Goal: Information Seeking & Learning: Find specific fact

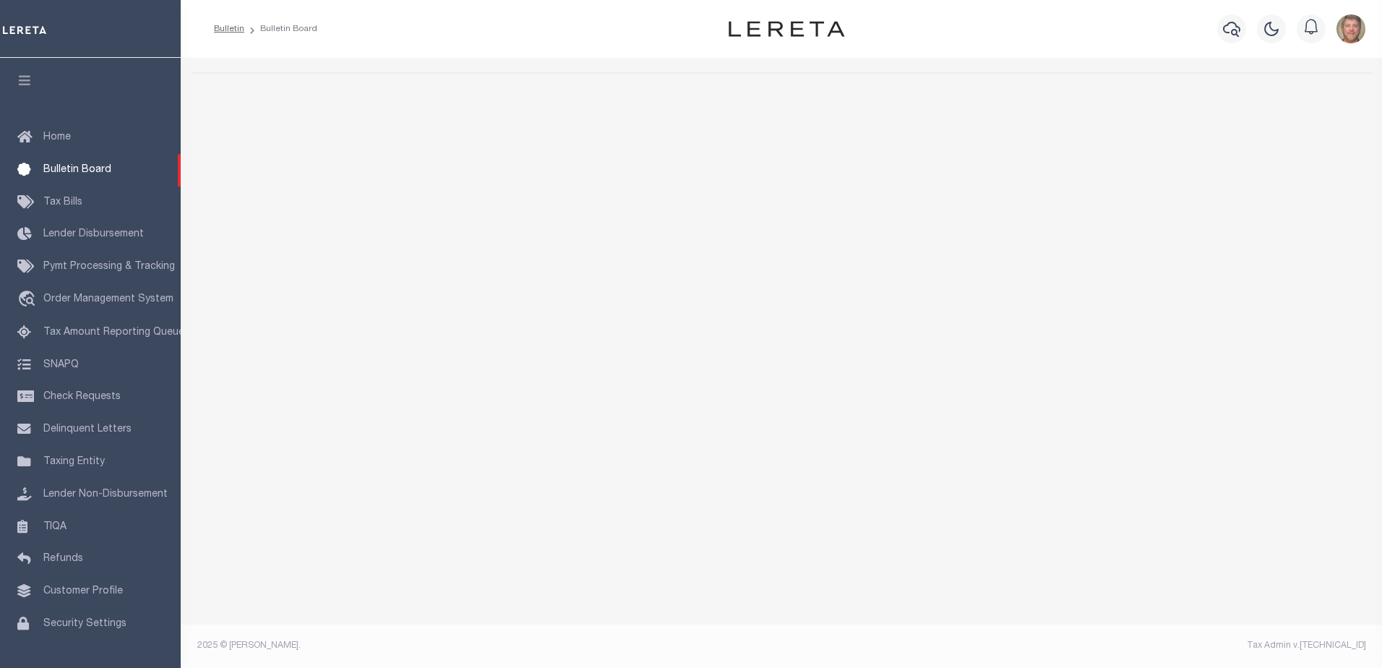
select select "50"
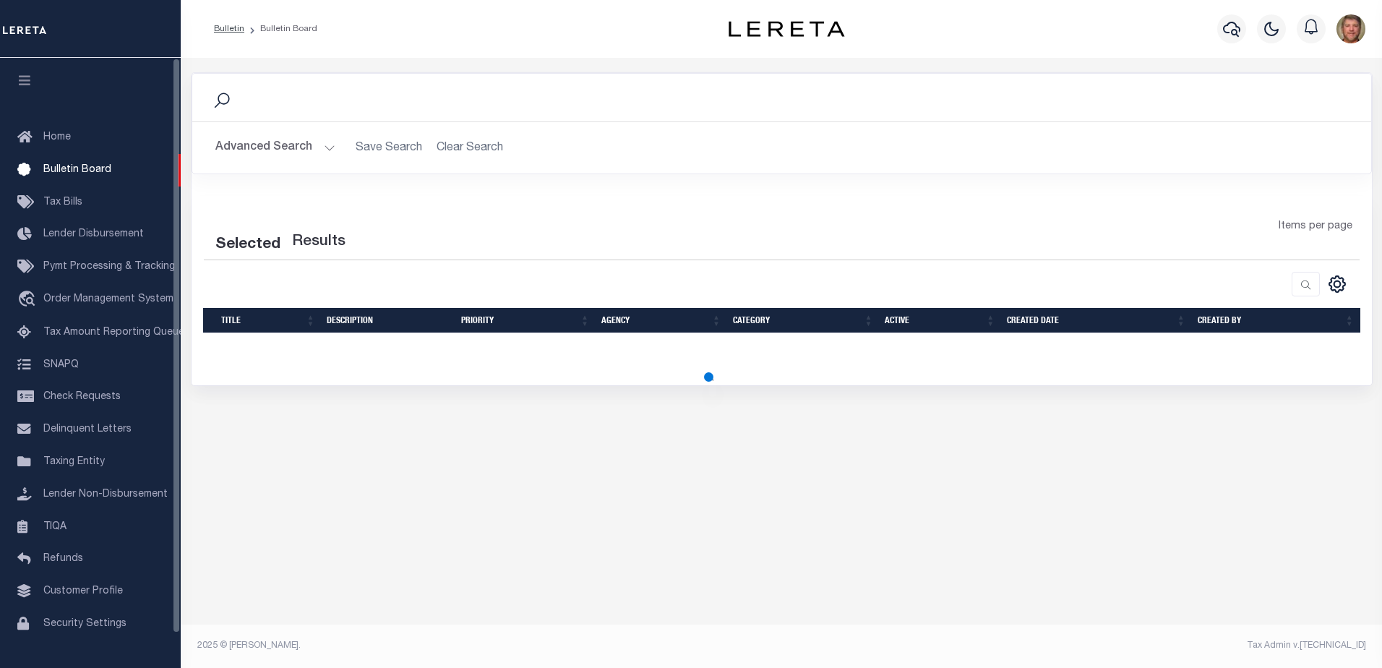
select select "50"
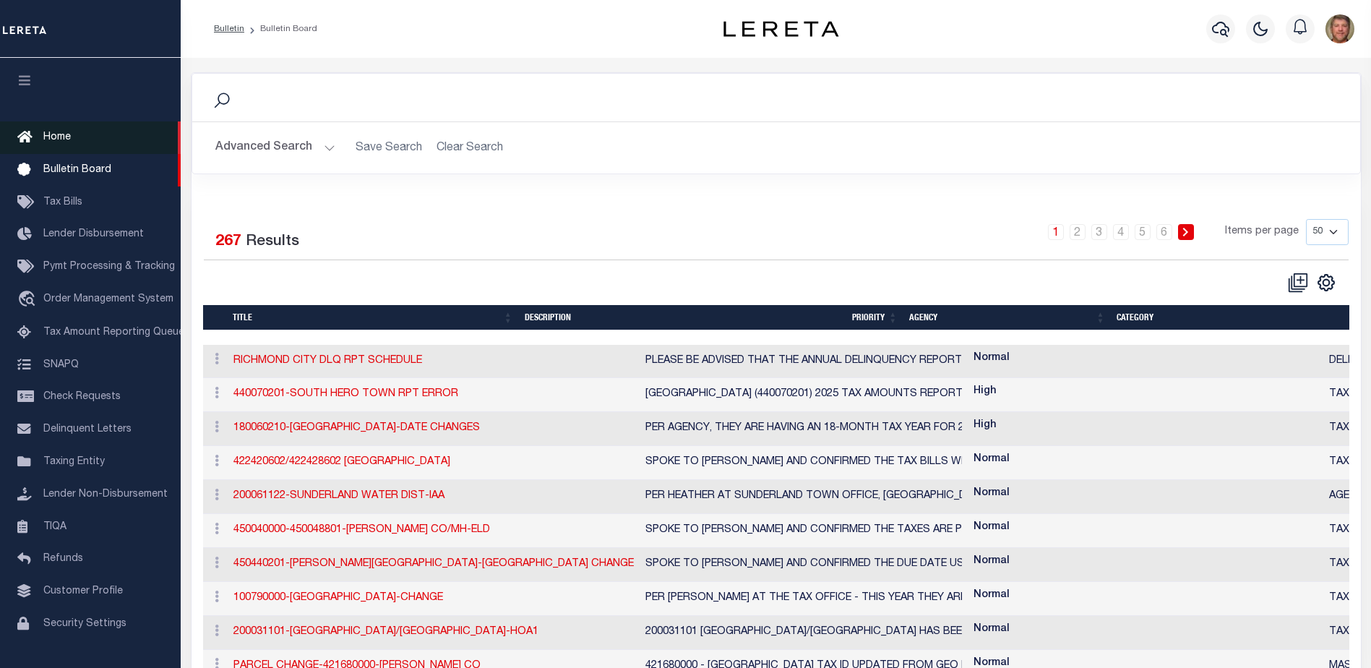
click at [70, 138] on span "Home" at bounding box center [56, 137] width 27 height 10
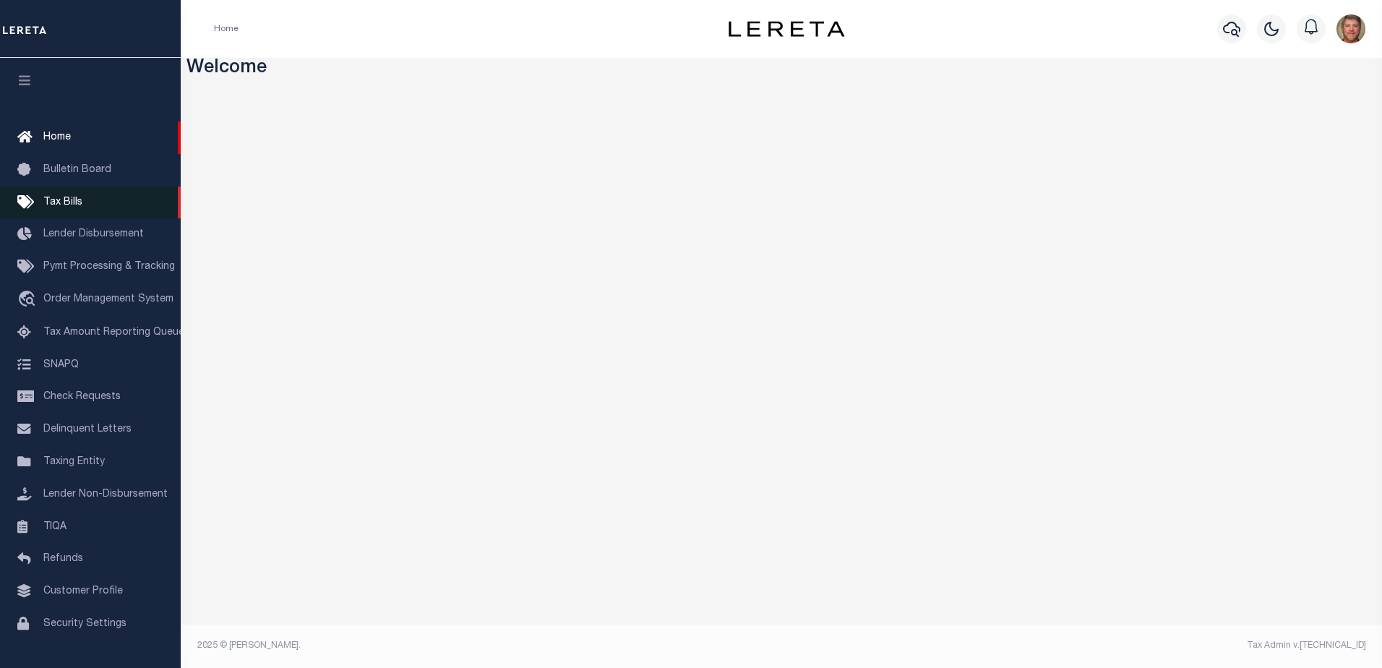
click at [68, 198] on span "Tax Bills" at bounding box center [62, 202] width 39 height 10
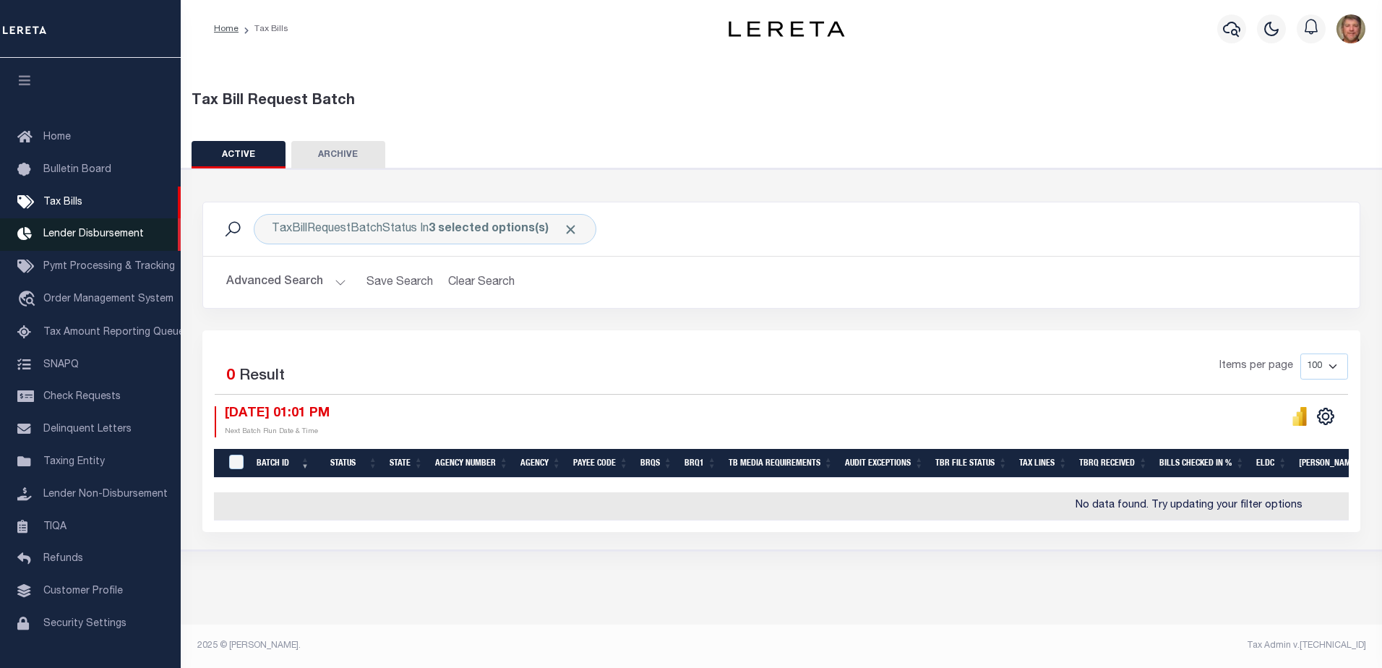
click at [81, 231] on span "Lender Disbursement" at bounding box center [93, 234] width 100 height 10
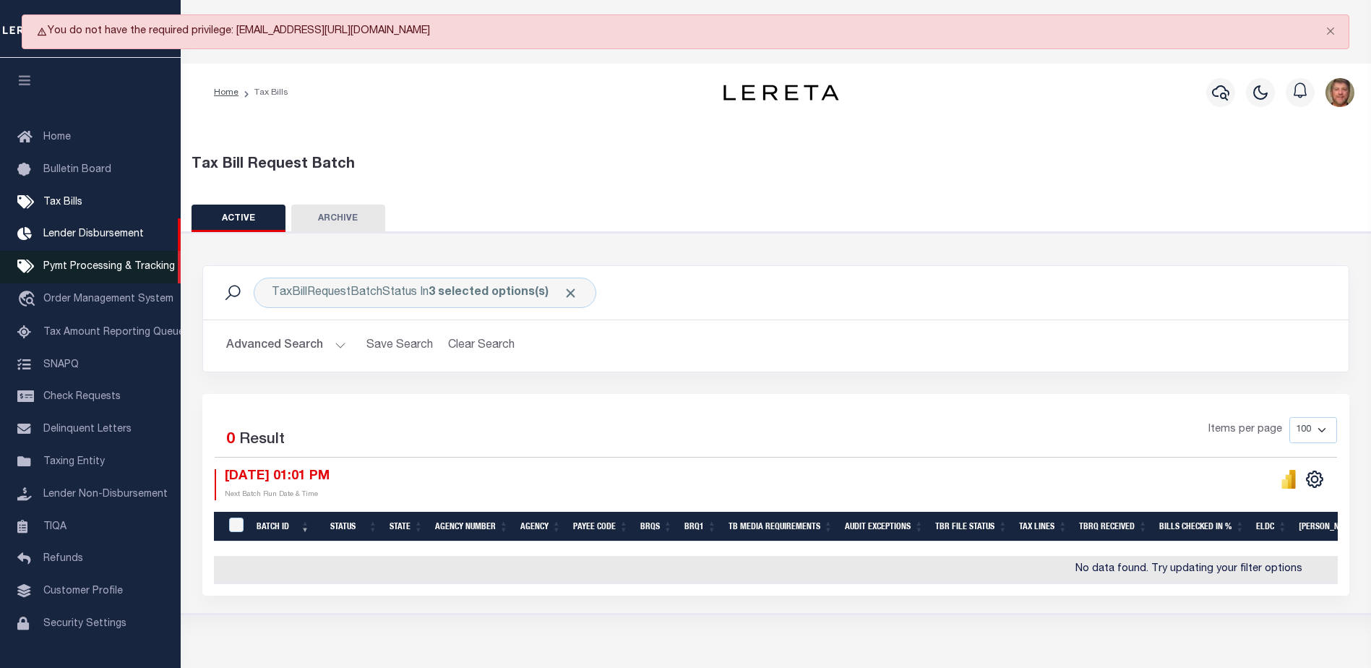
click at [80, 266] on span "Pymt Processing & Tracking" at bounding box center [109, 267] width 132 height 10
click at [97, 298] on span "Order Management System" at bounding box center [108, 299] width 130 height 10
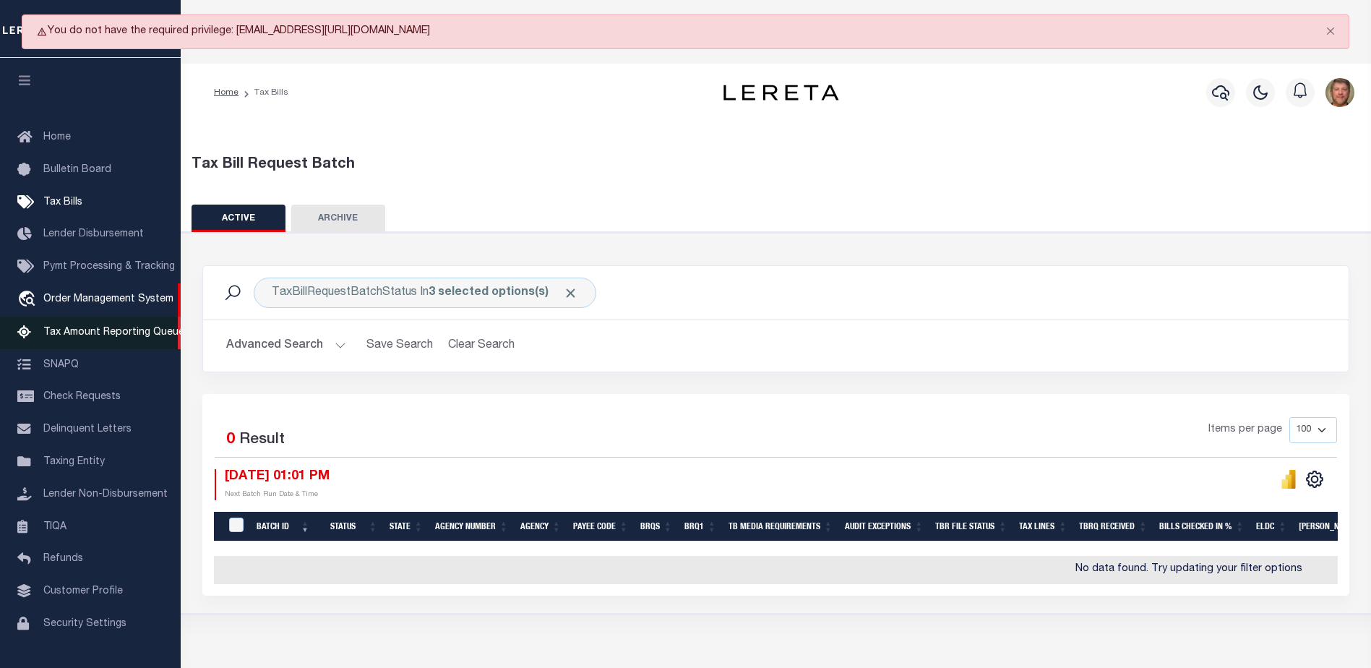
click at [103, 334] on span "Tax Amount Reporting Queue" at bounding box center [113, 332] width 141 height 10
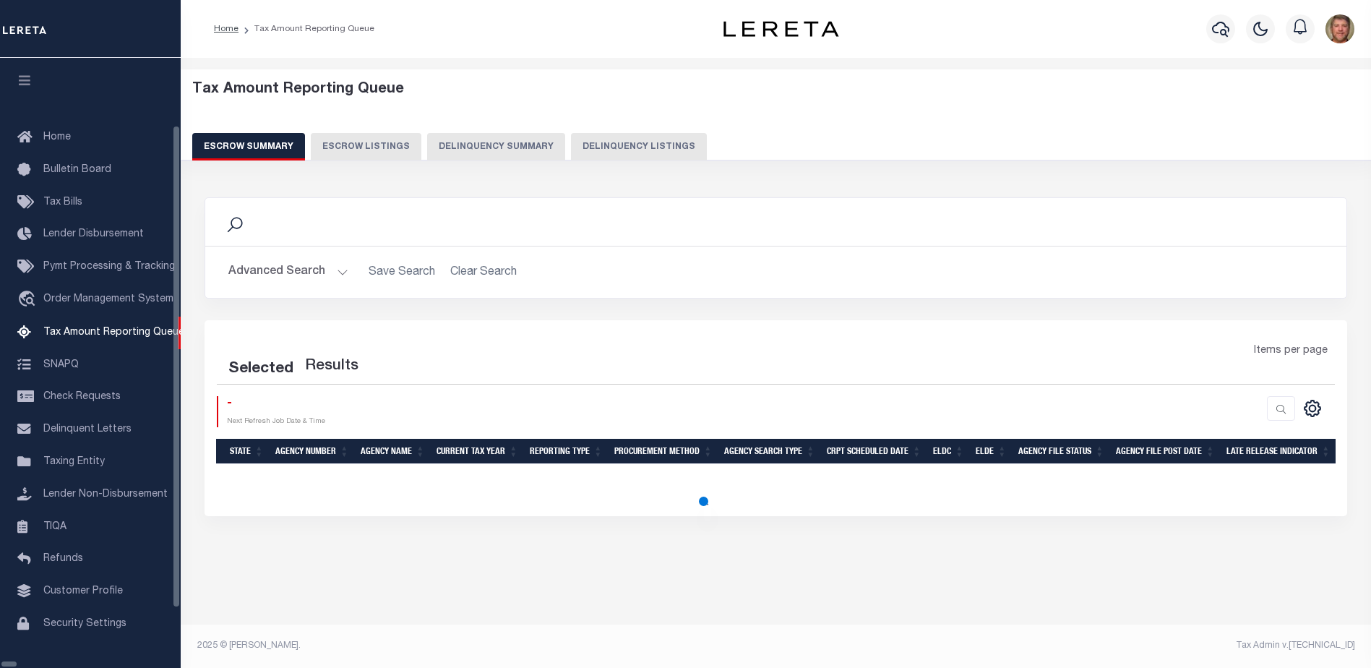
select select "100"
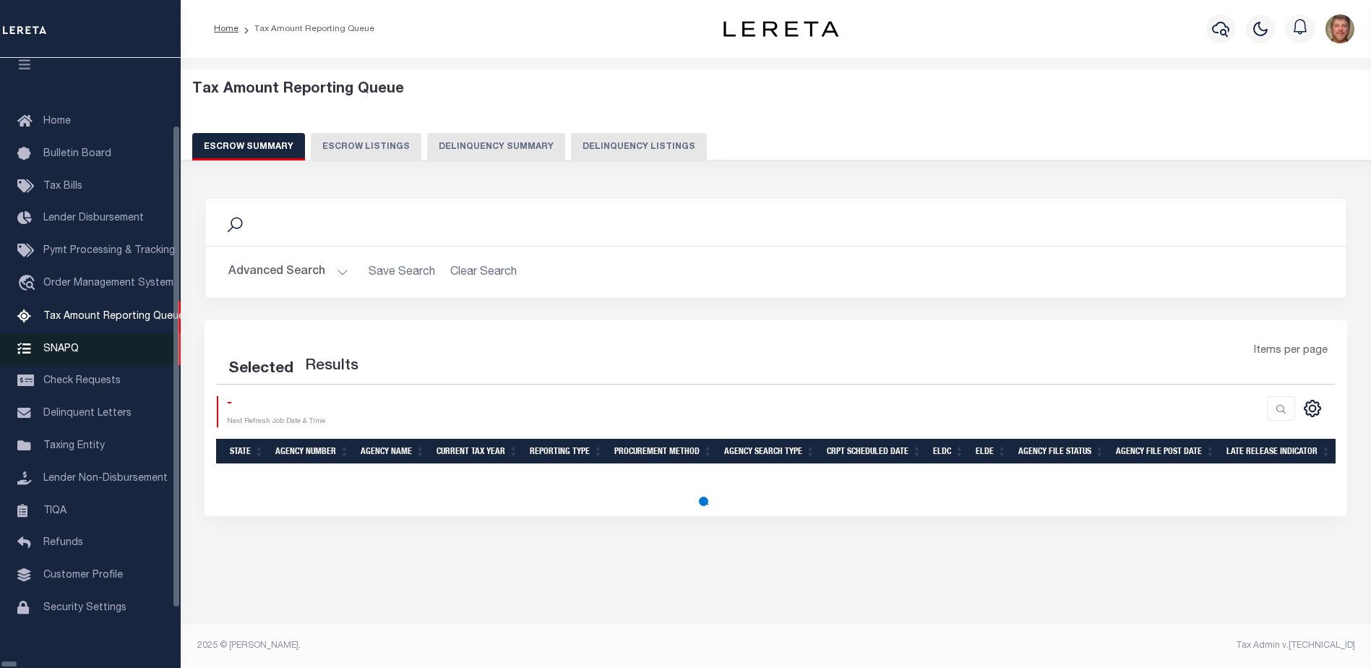
select select "100"
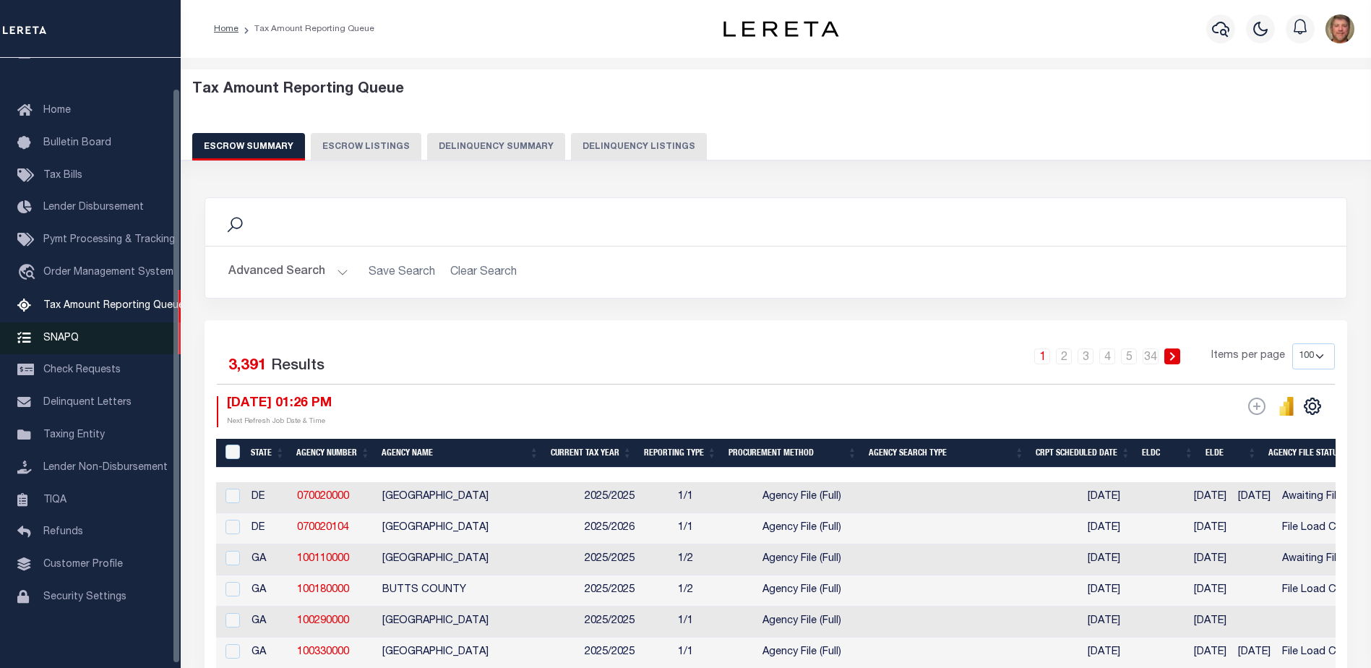
scroll to position [32, 0]
click at [339, 273] on button "Advanced Search" at bounding box center [288, 272] width 120 height 28
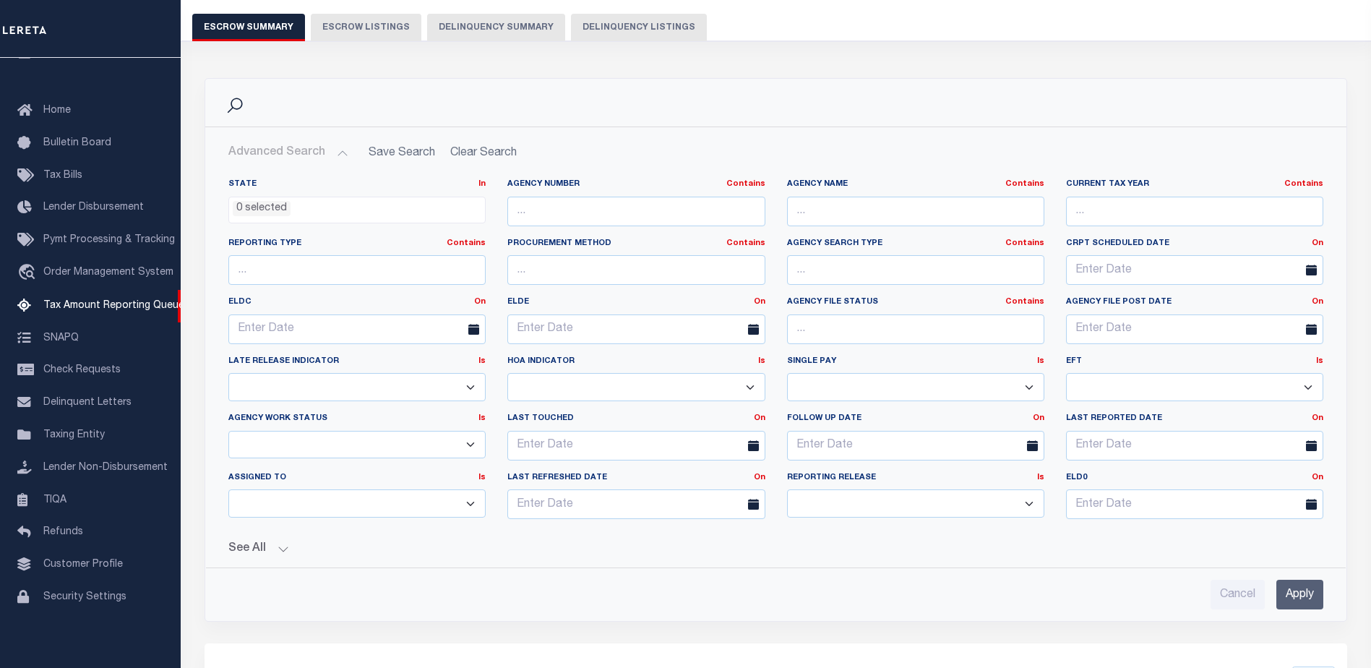
scroll to position [121, 0]
click at [69, 337] on span "SNAPQ" at bounding box center [60, 337] width 35 height 10
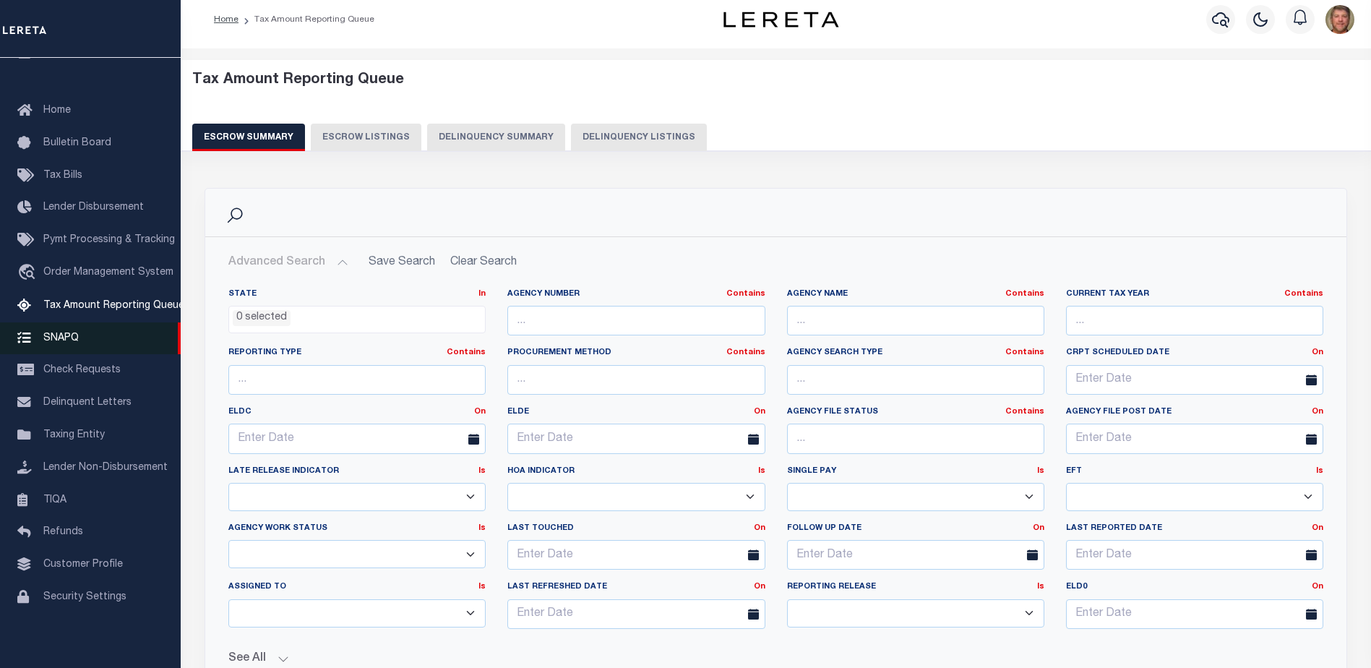
scroll to position [0, 0]
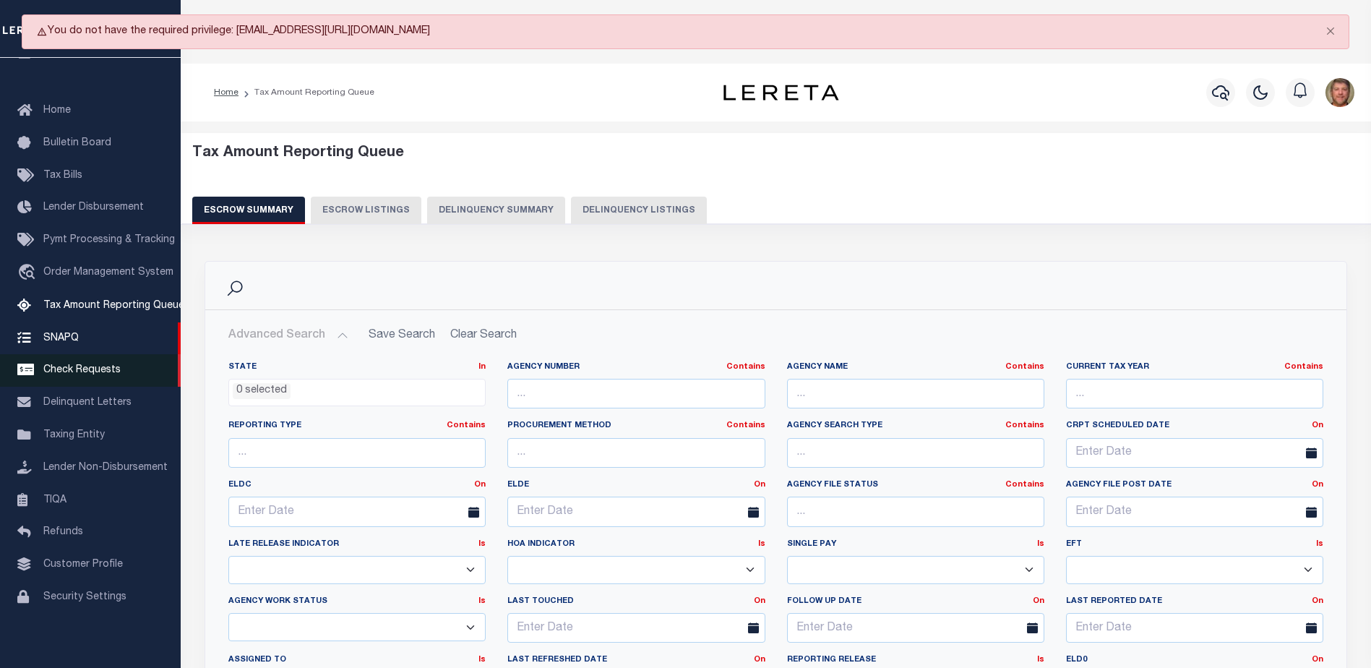
click at [76, 365] on span "Check Requests" at bounding box center [81, 370] width 77 height 10
click at [77, 404] on span "Delinquent Letters" at bounding box center [87, 402] width 88 height 10
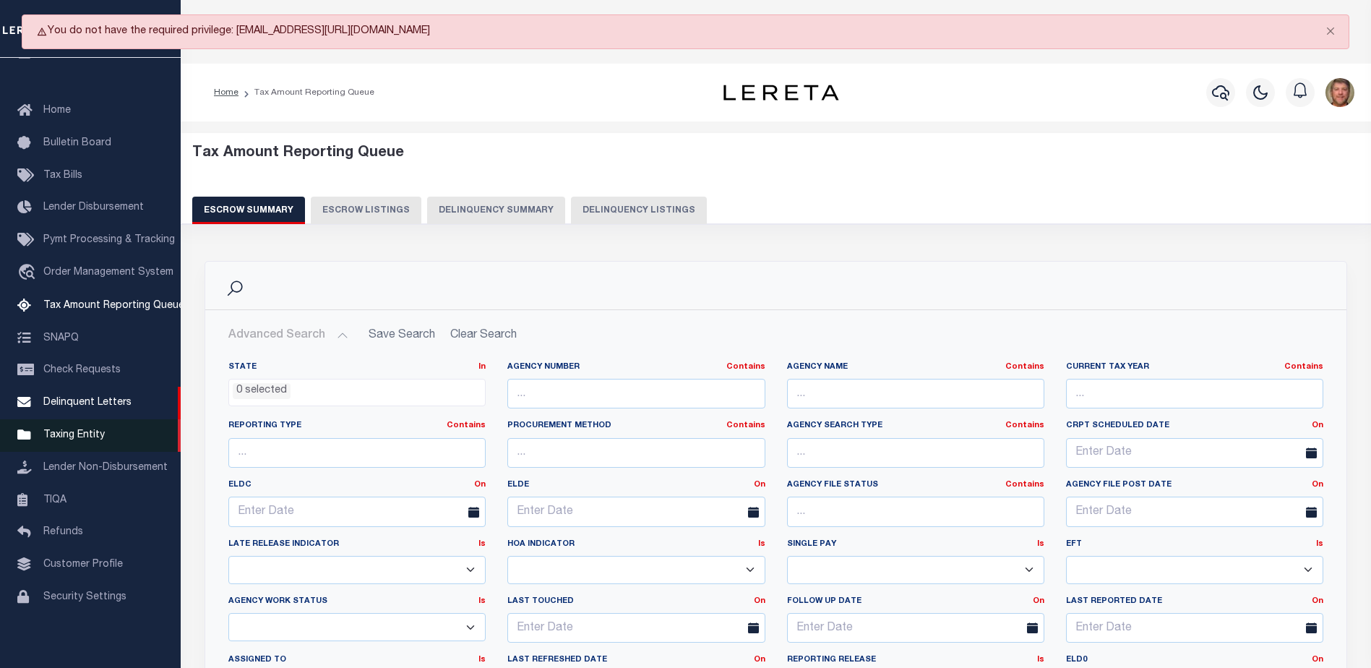
click at [75, 433] on span "Taxing Entity" at bounding box center [73, 435] width 61 height 10
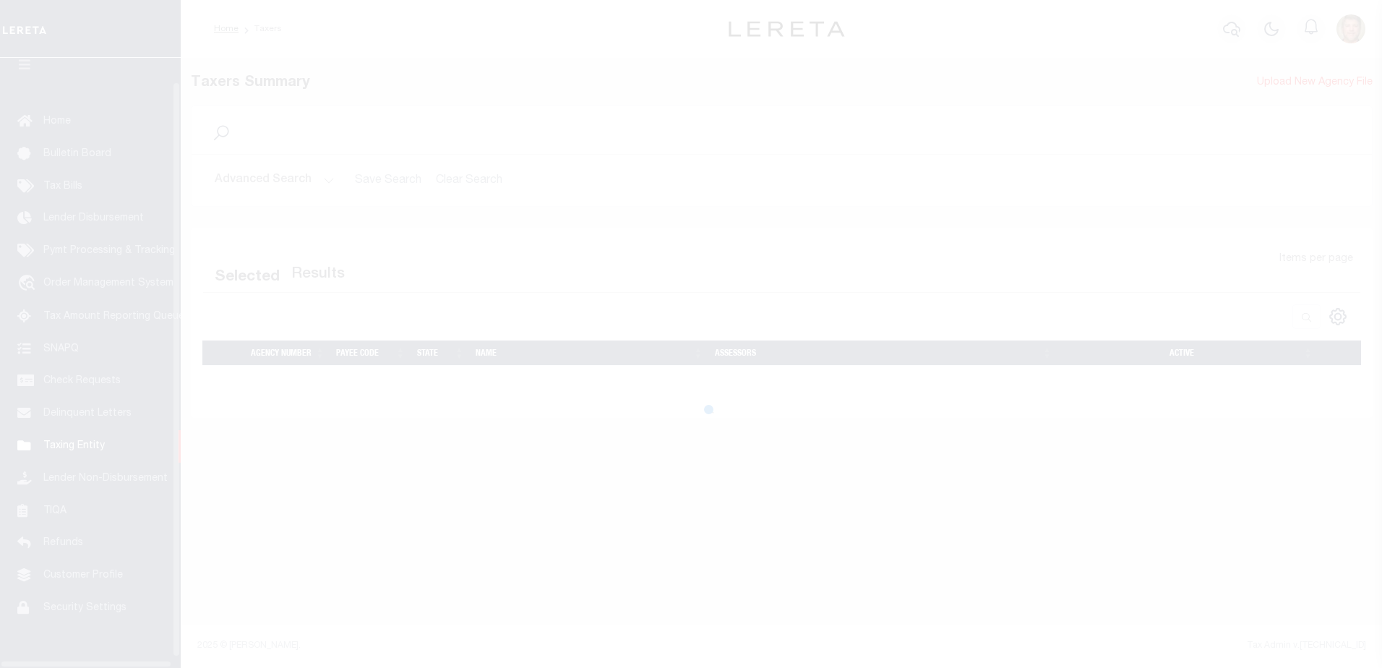
scroll to position [36, 0]
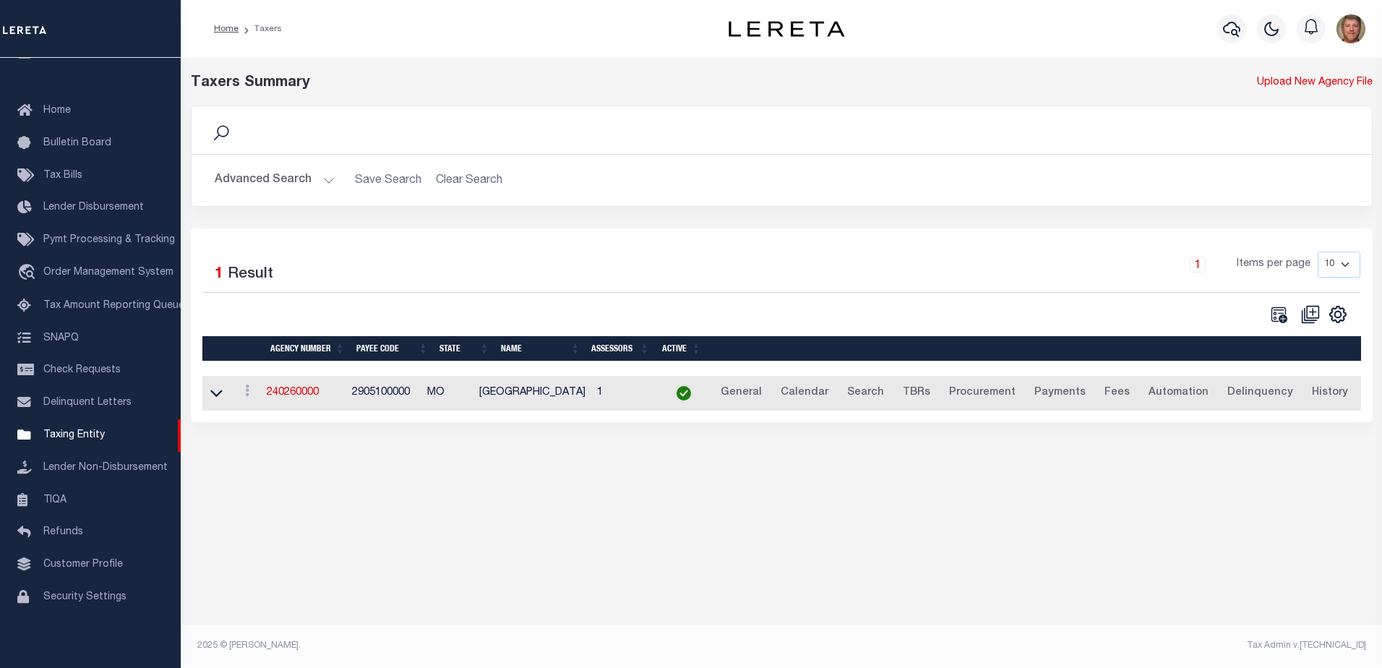
click at [330, 175] on button "Advanced Search" at bounding box center [275, 180] width 120 height 28
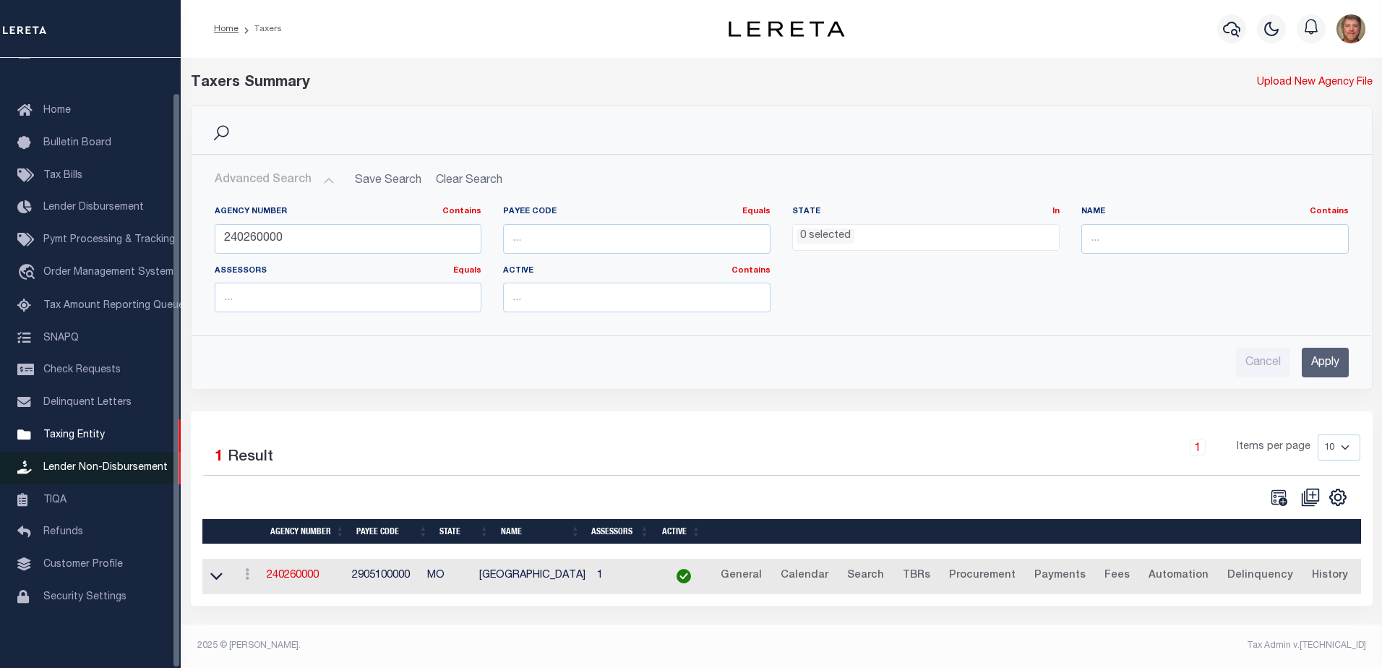
click at [90, 463] on span "Lender Non-Disbursement" at bounding box center [105, 468] width 124 height 10
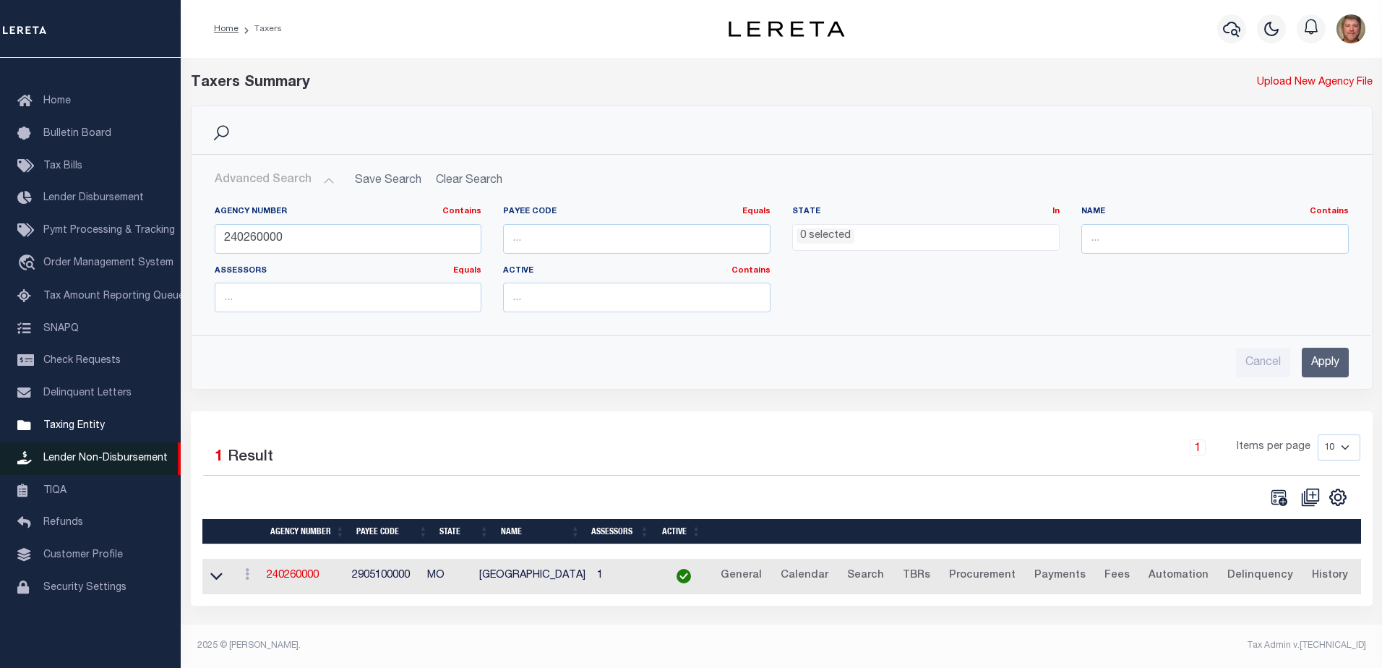
click at [99, 461] on span "Lender Non-Disbursement" at bounding box center [105, 458] width 124 height 10
click at [82, 461] on span "Lender Non-Disbursement" at bounding box center [105, 458] width 124 height 10
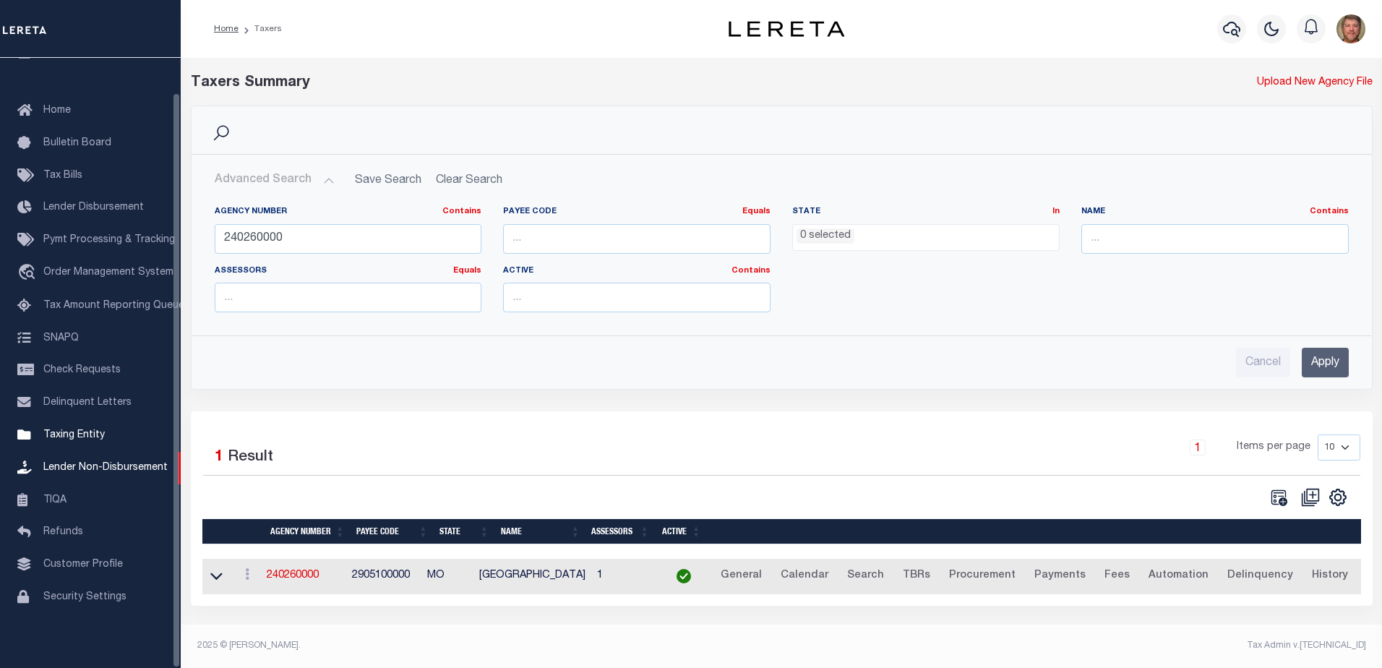
drag, startPoint x: 386, startPoint y: 347, endPoint x: 377, endPoint y: 351, distance: 9.4
click at [386, 347] on div "Cancel Apply" at bounding box center [781, 356] width 1157 height 41
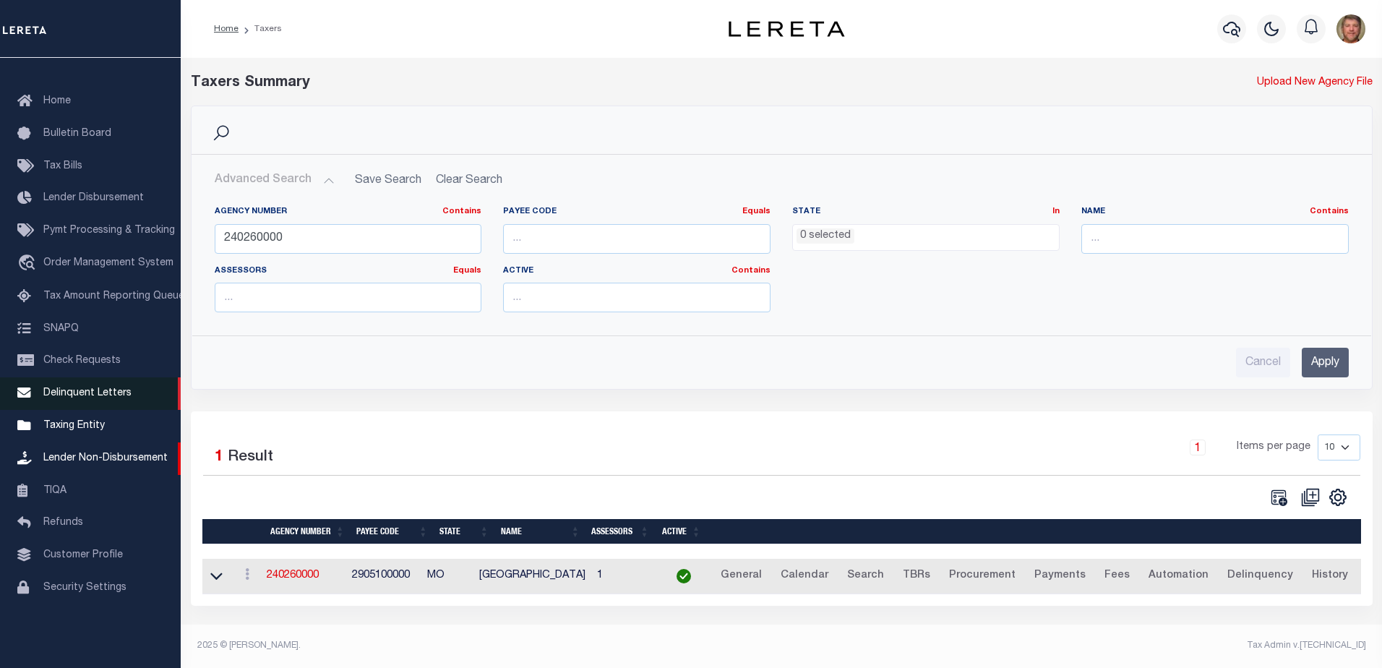
click at [80, 397] on span "Delinquent Letters" at bounding box center [87, 393] width 88 height 10
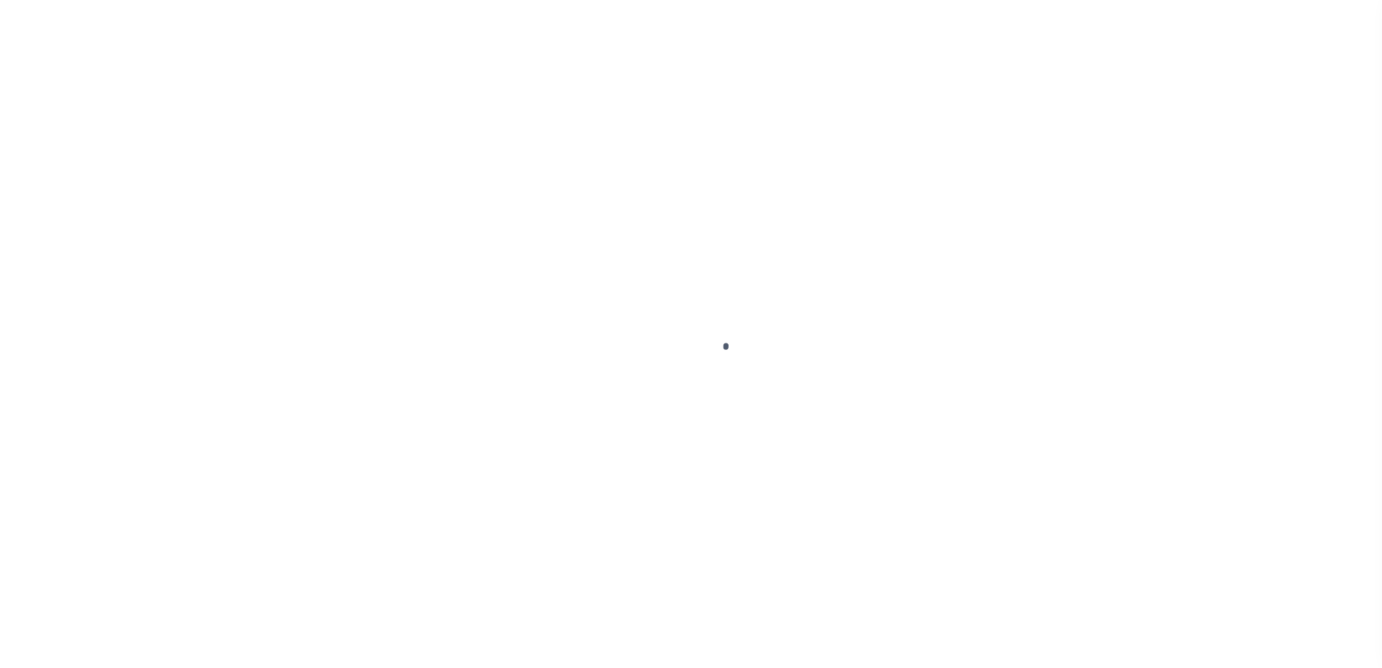
scroll to position [36, 0]
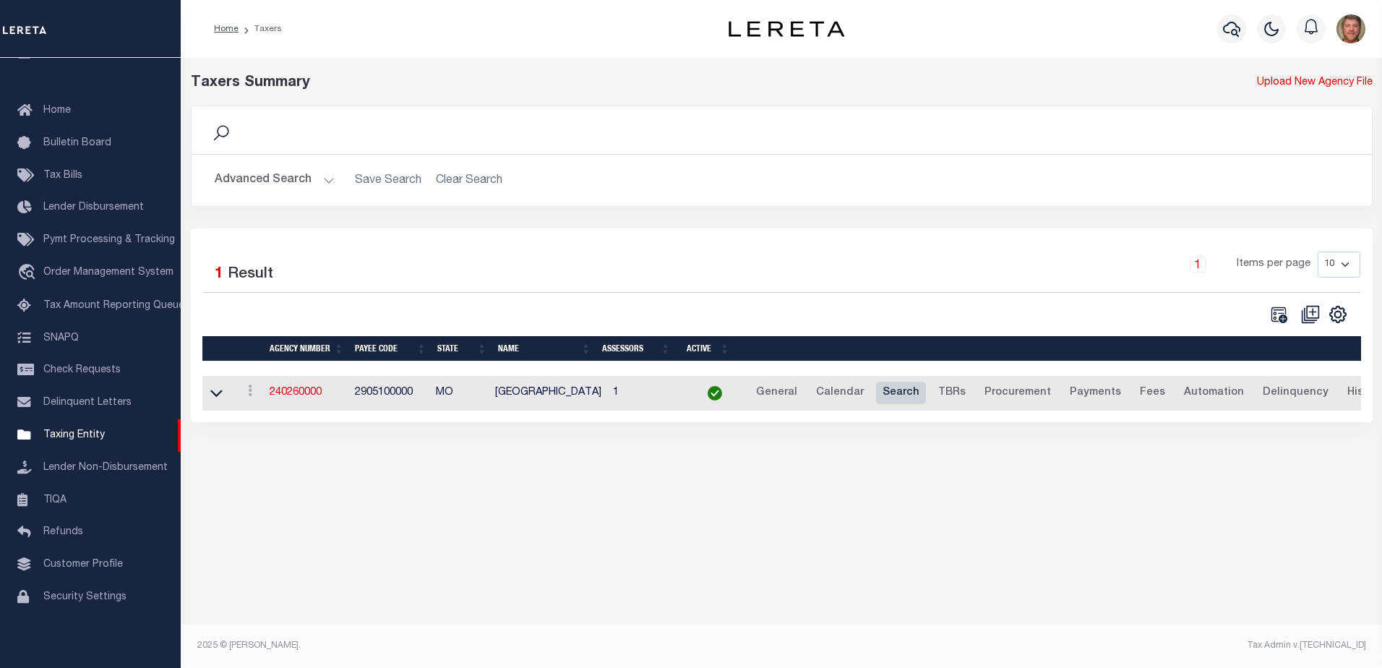
click at [890, 392] on link "Search" at bounding box center [901, 393] width 50 height 23
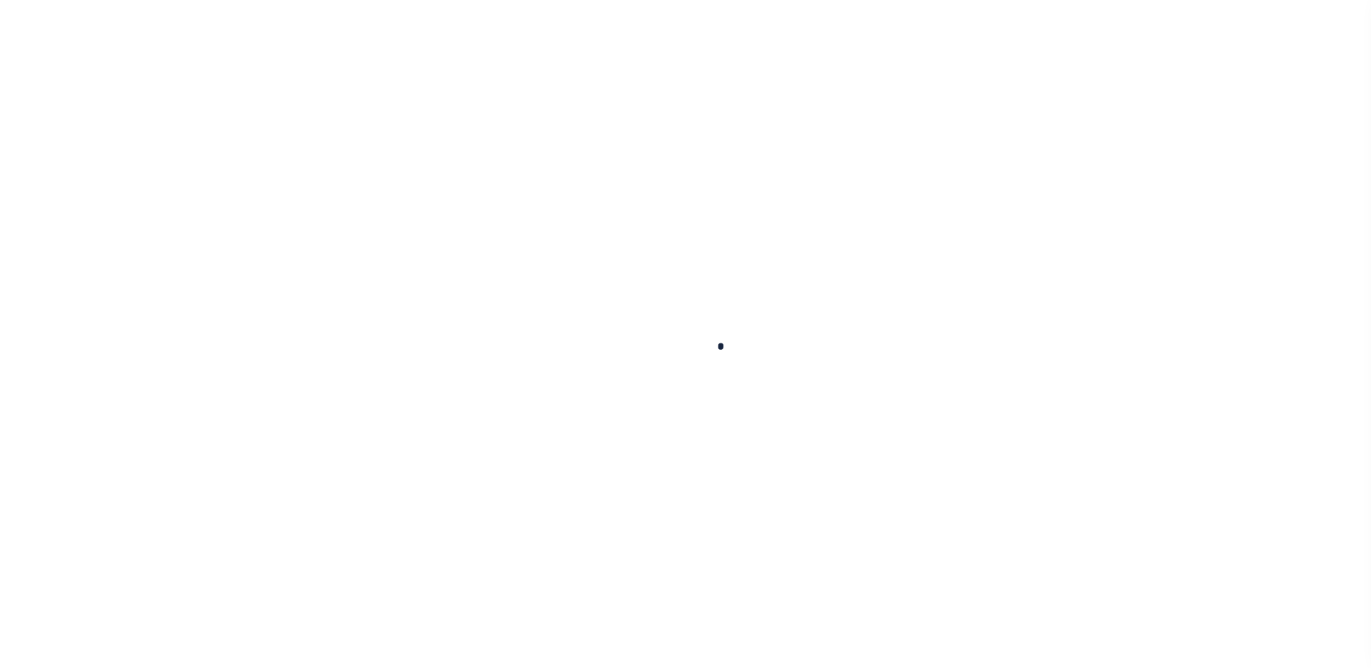
select select
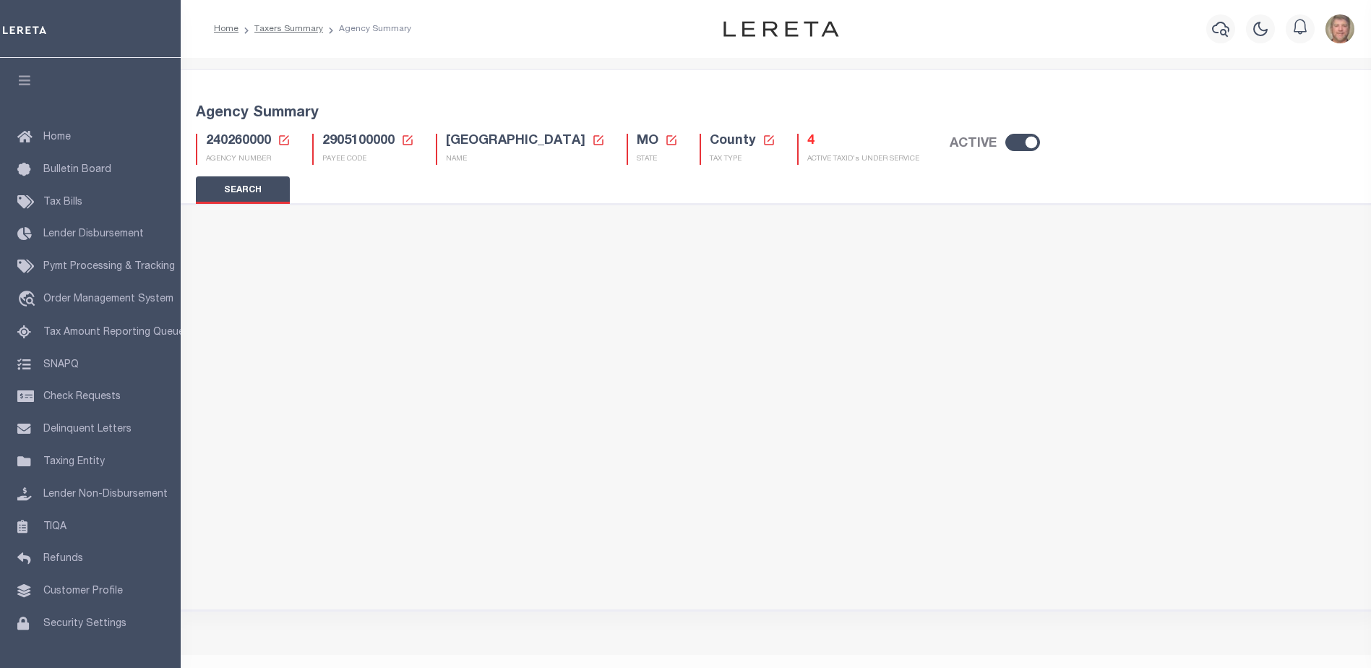
checkbox input "false"
type input "0"
type input "9000"
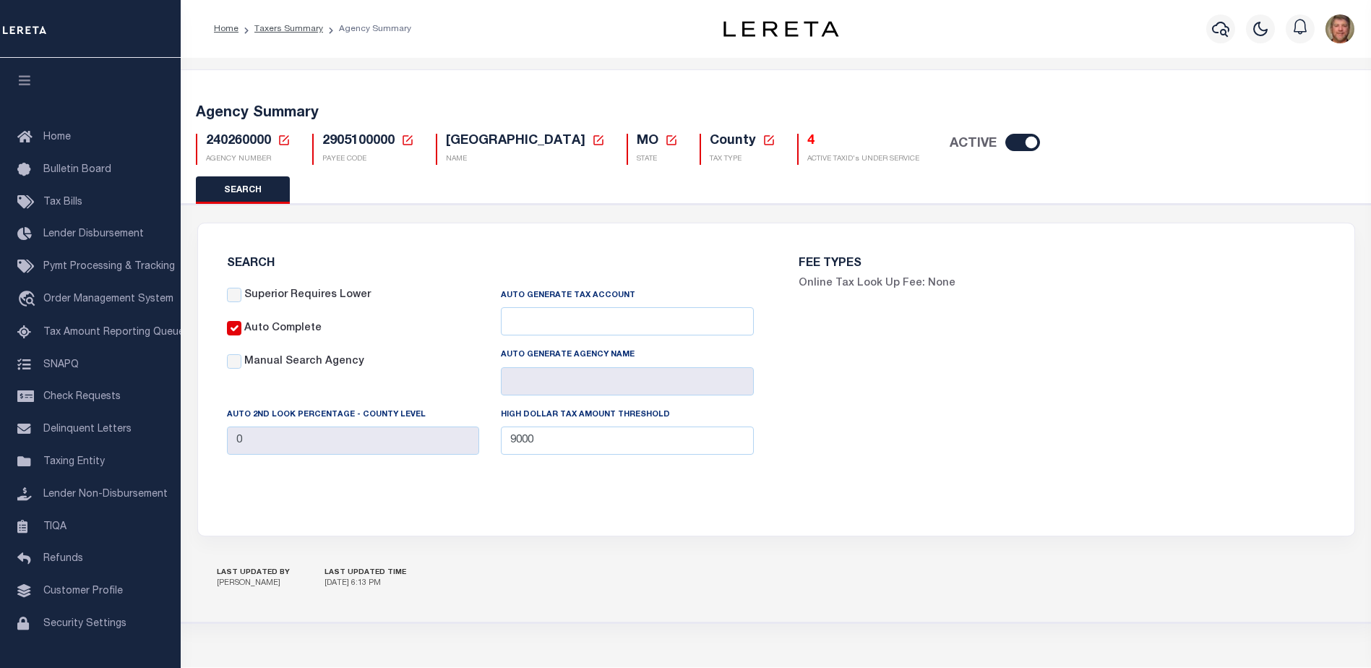
click at [281, 141] on icon at bounding box center [284, 140] width 13 height 13
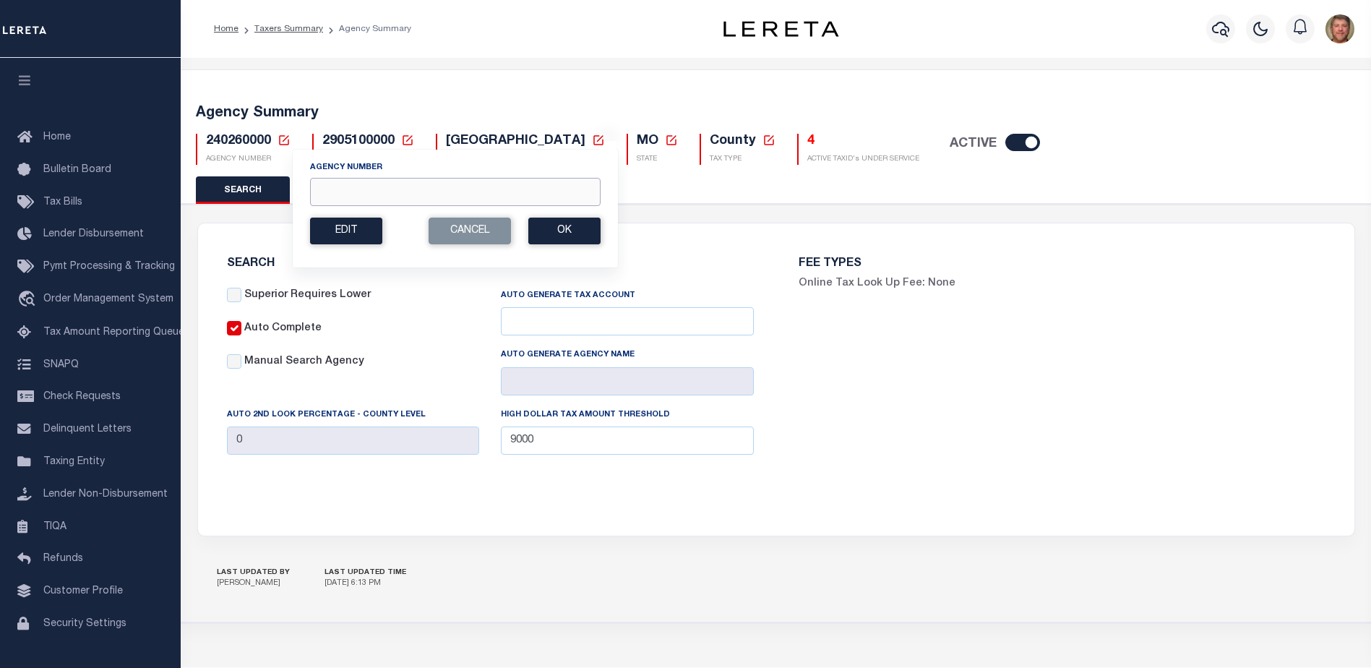
click at [352, 191] on input "Agency Number" at bounding box center [455, 192] width 291 height 28
type input "220500000"
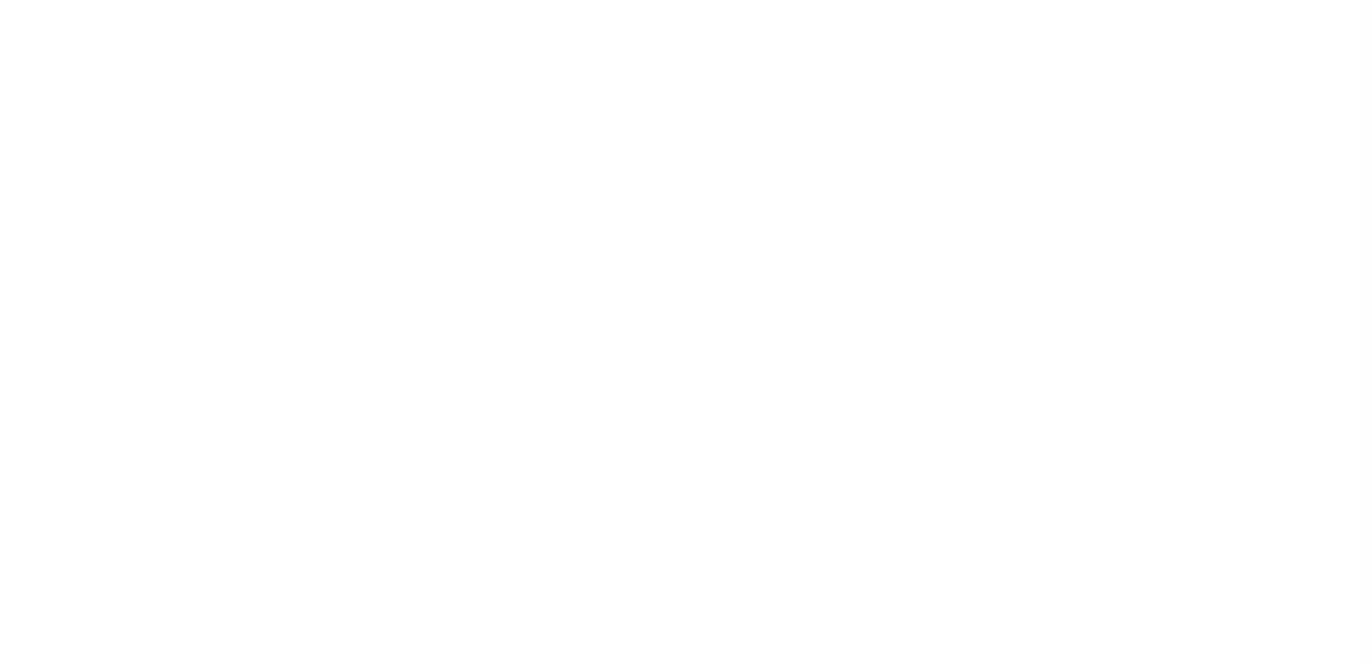
checkbox input "false"
type input "9900"
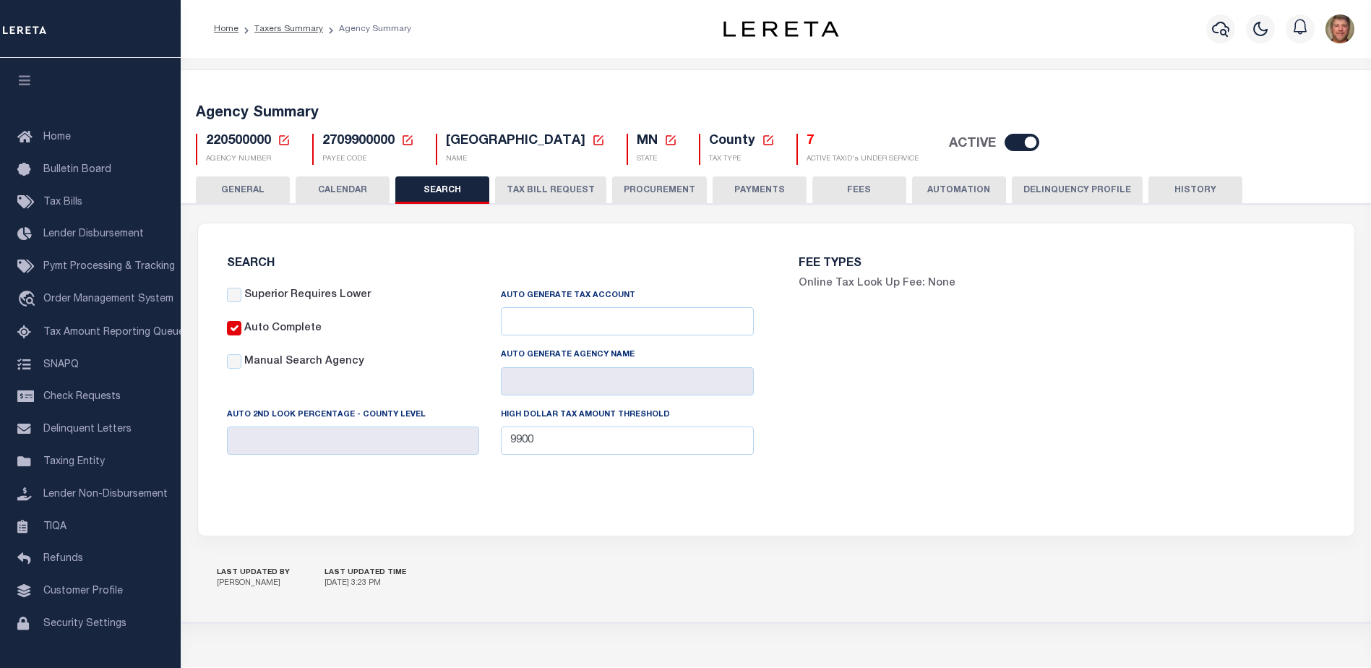
click at [530, 190] on button "TAX BILL REQUEST" at bounding box center [550, 189] width 111 height 27
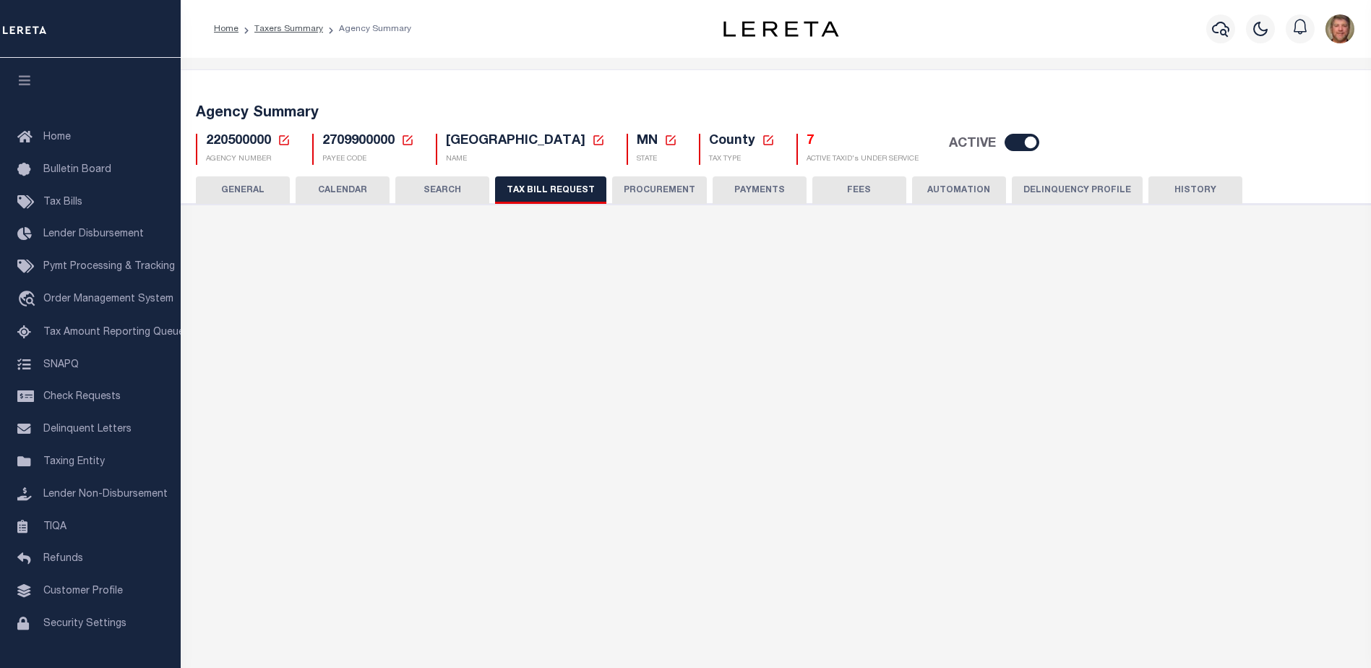
select select "27"
select select "22"
select select "true"
select select "14"
select select "1"
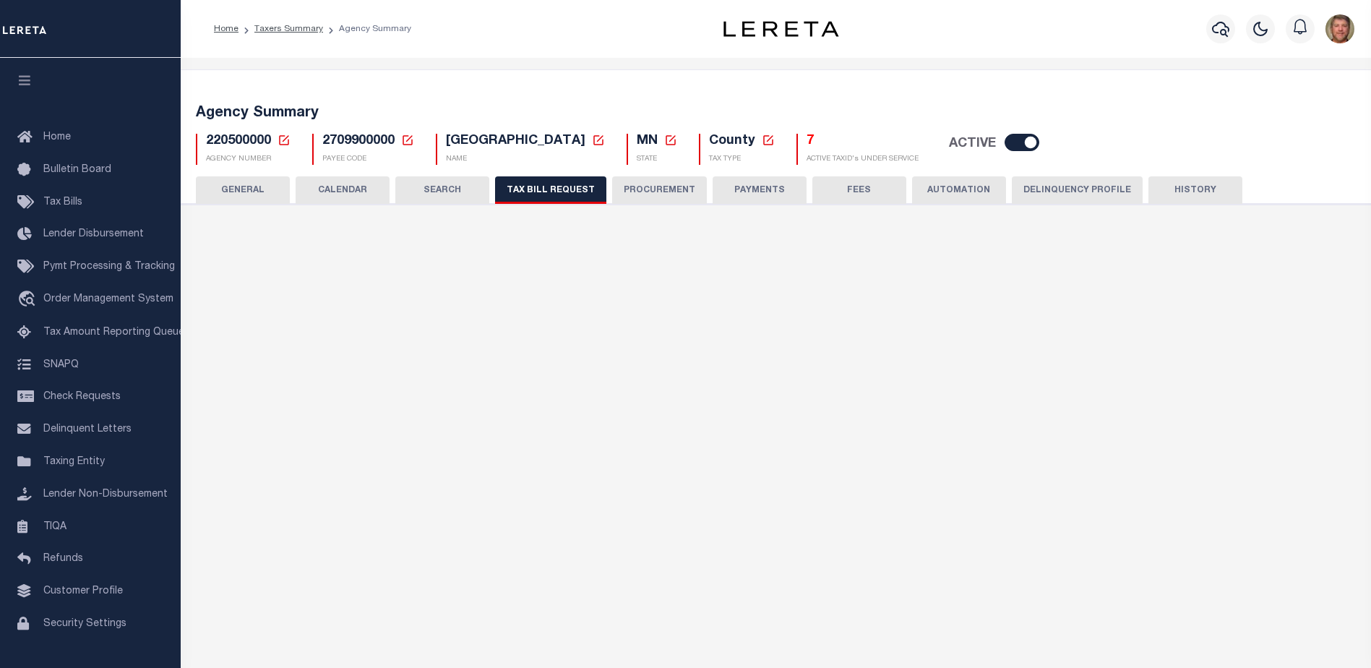
select select
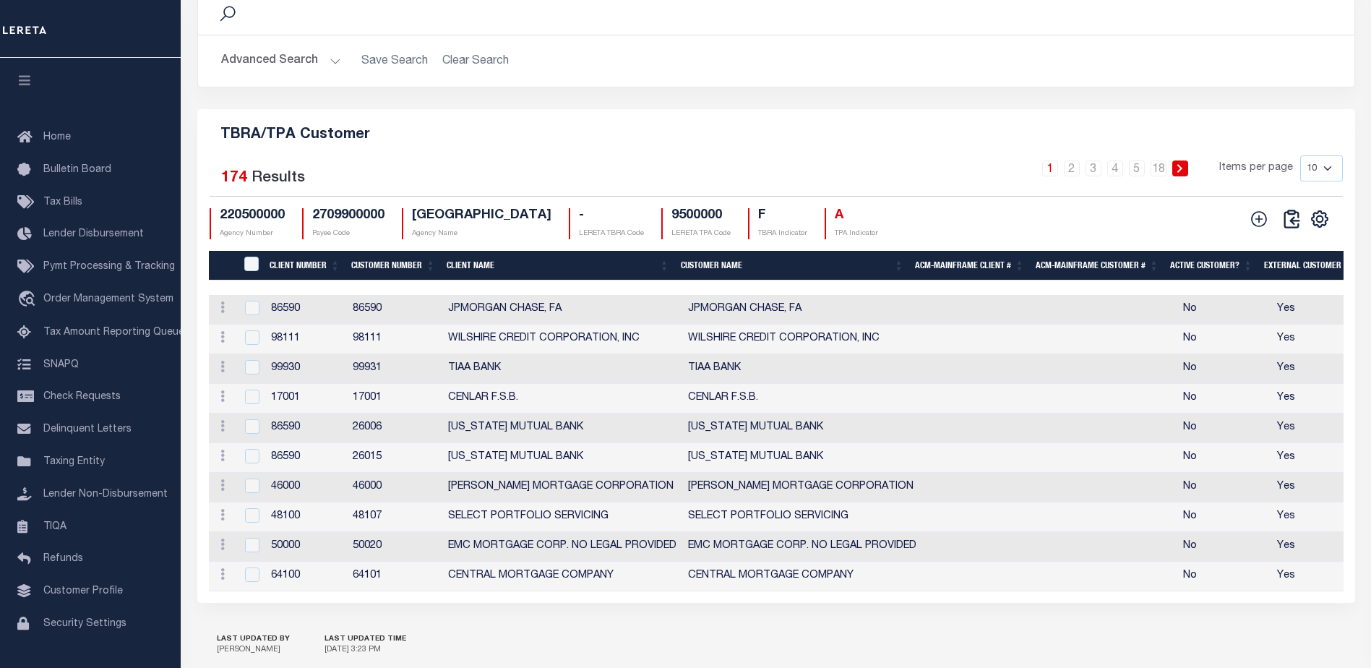
scroll to position [1614, 0]
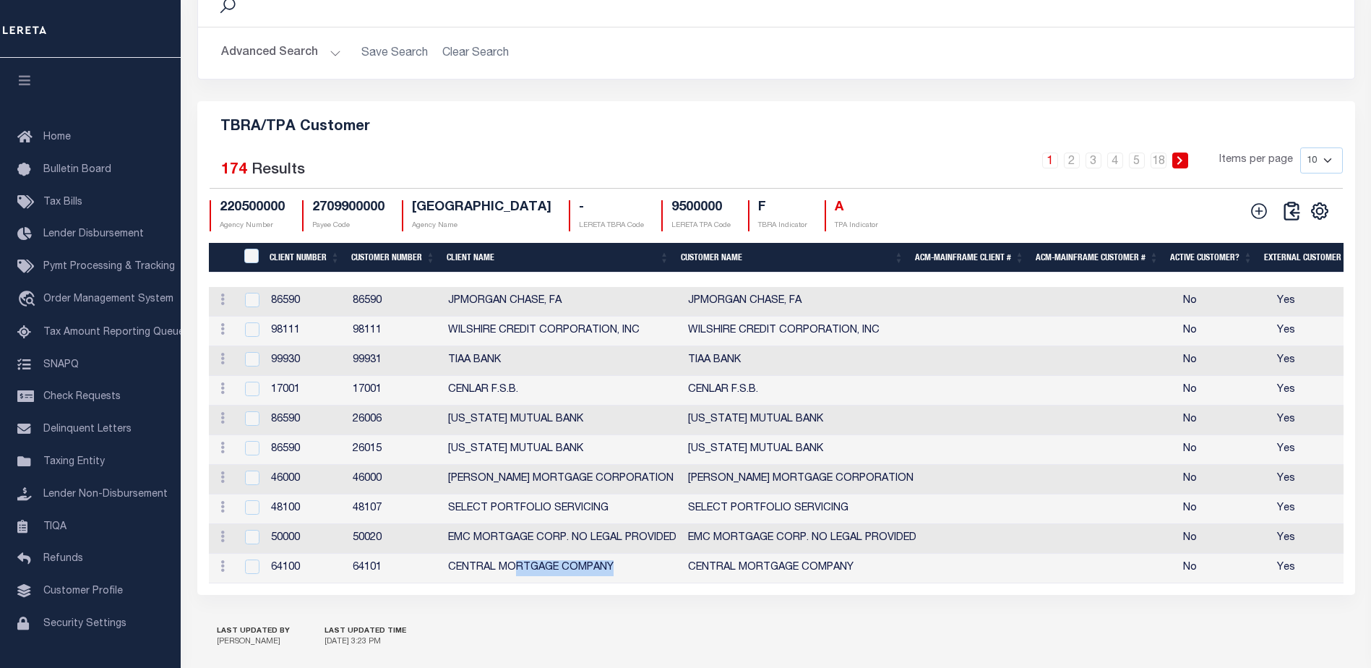
drag, startPoint x: 517, startPoint y: 625, endPoint x: 661, endPoint y: 624, distance: 143.8
click at [666, 583] on td "CENTRAL MORTGAGE COMPANY" at bounding box center [562, 569] width 240 height 30
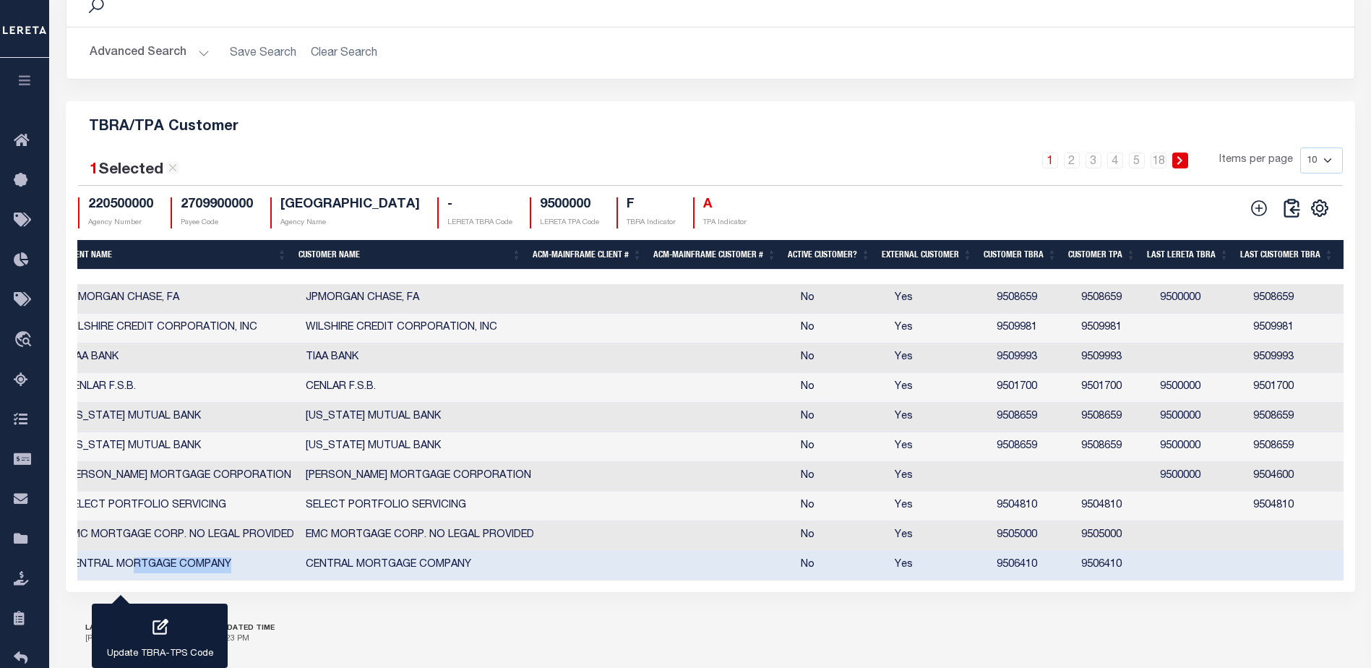
scroll to position [0, 330]
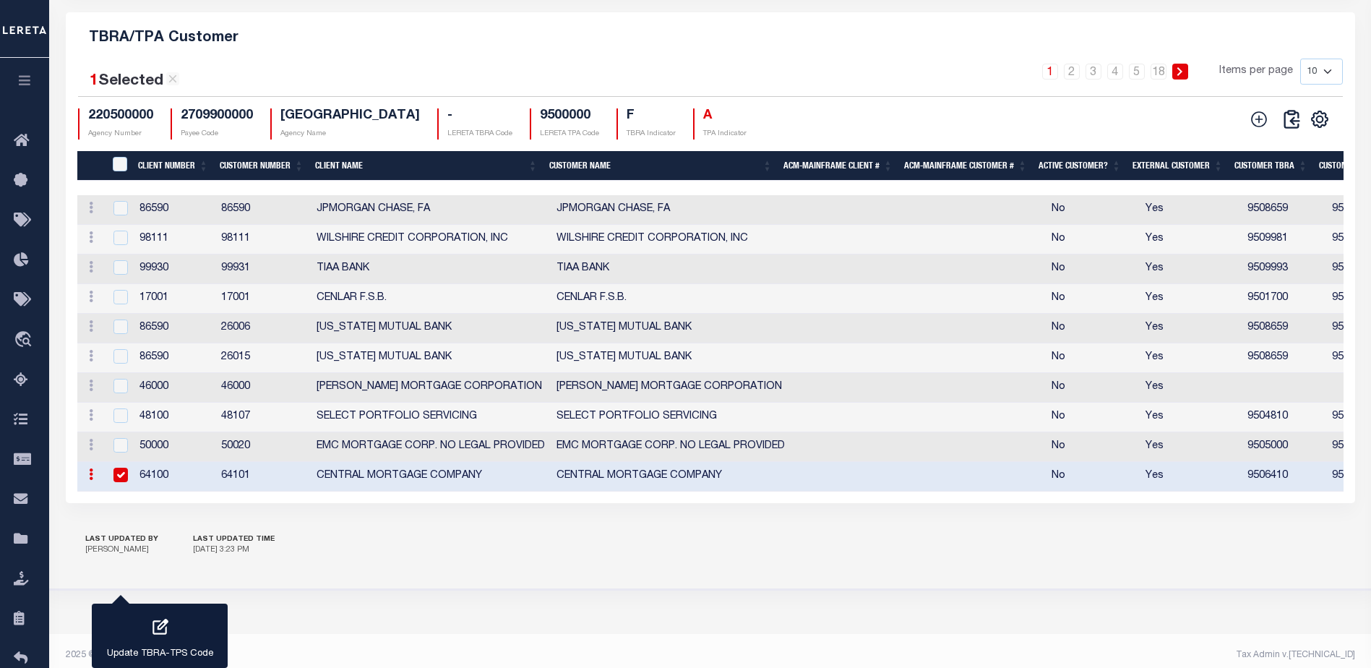
click at [338, 483] on td "CENTRAL MORTGAGE COMPANY" at bounding box center [431, 477] width 240 height 30
checkbox input "false"
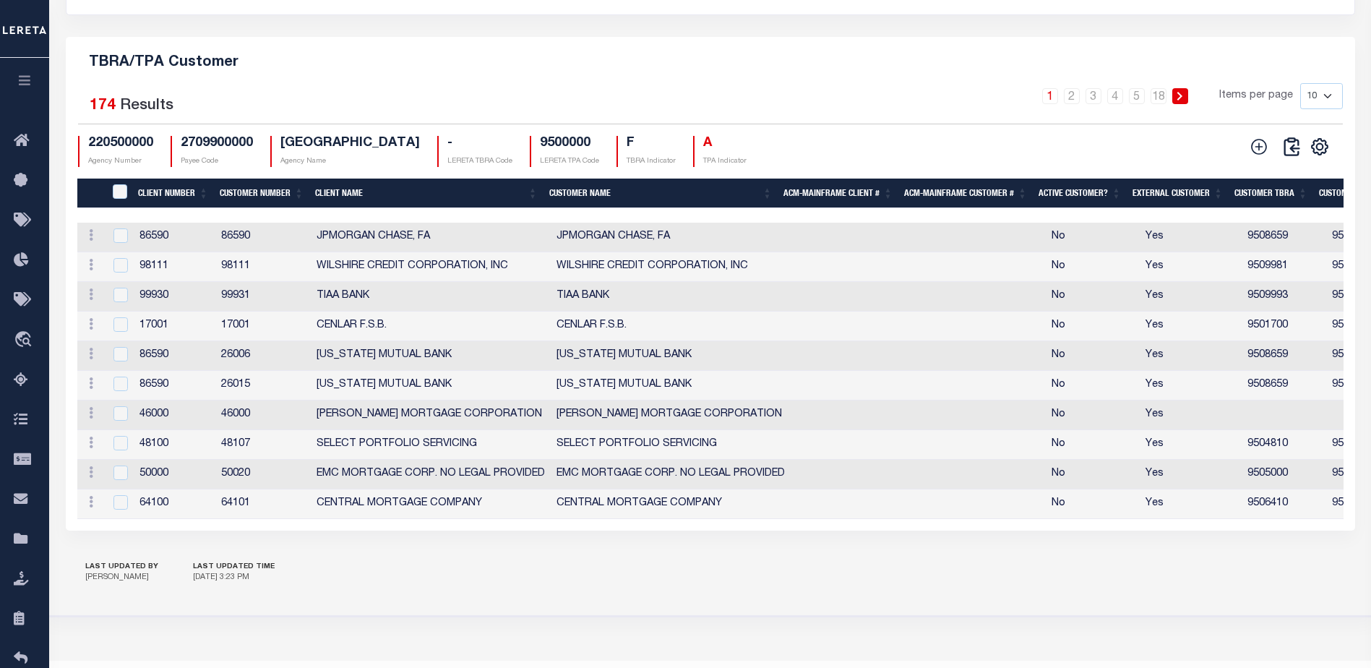
click at [1329, 100] on select "10 25 50 100" at bounding box center [1321, 96] width 43 height 26
select select "100"
click at [1300, 88] on select "10 25 50 100" at bounding box center [1321, 96] width 43 height 26
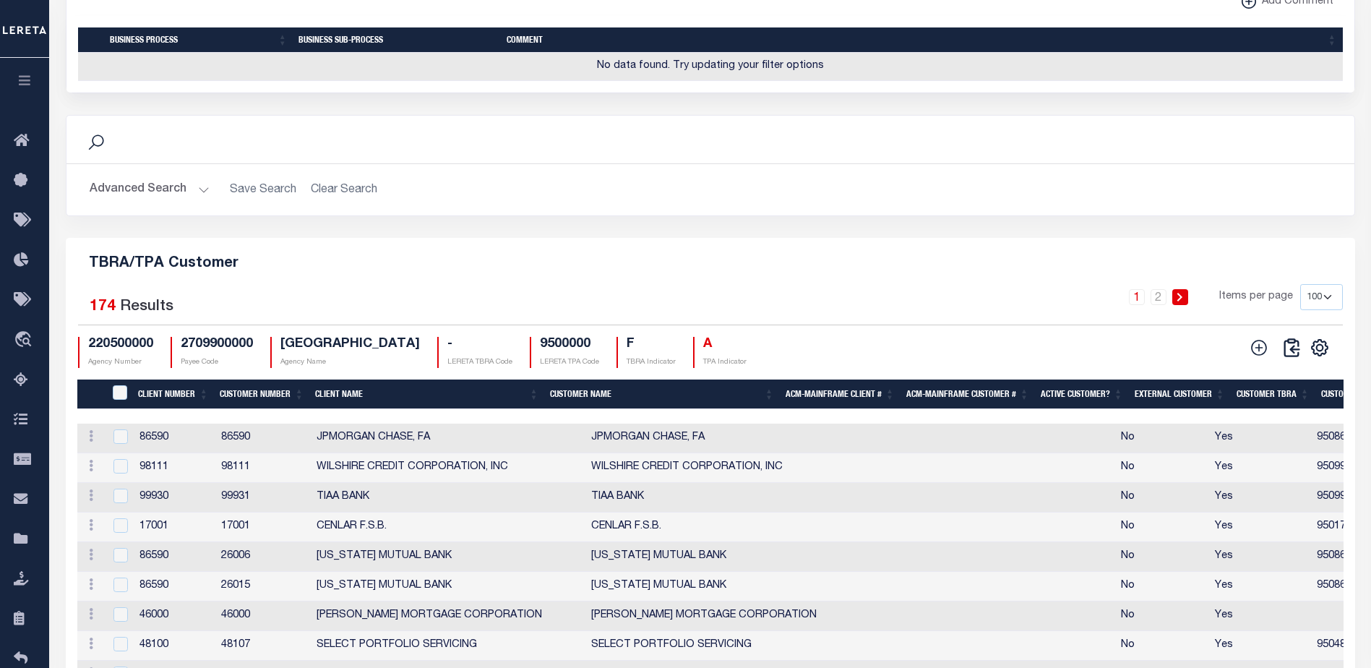
scroll to position [1403, 0]
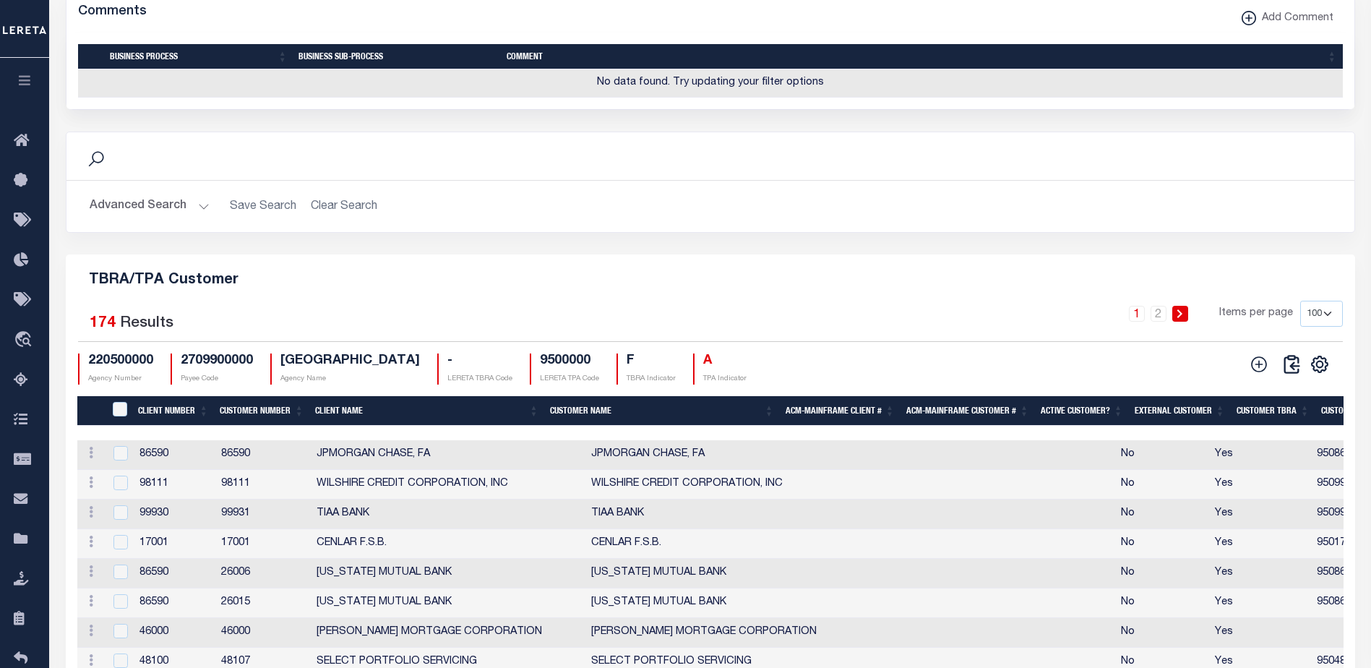
click at [1176, 318] on link at bounding box center [1180, 314] width 16 height 16
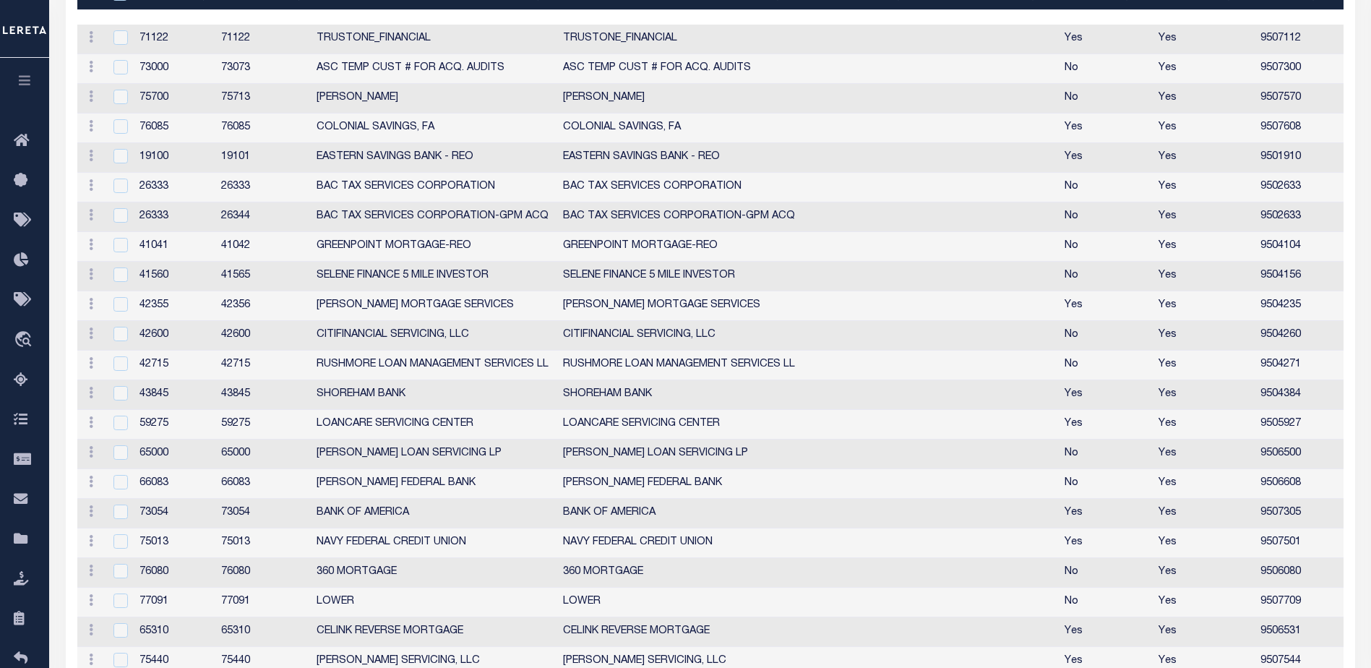
scroll to position [1650, 0]
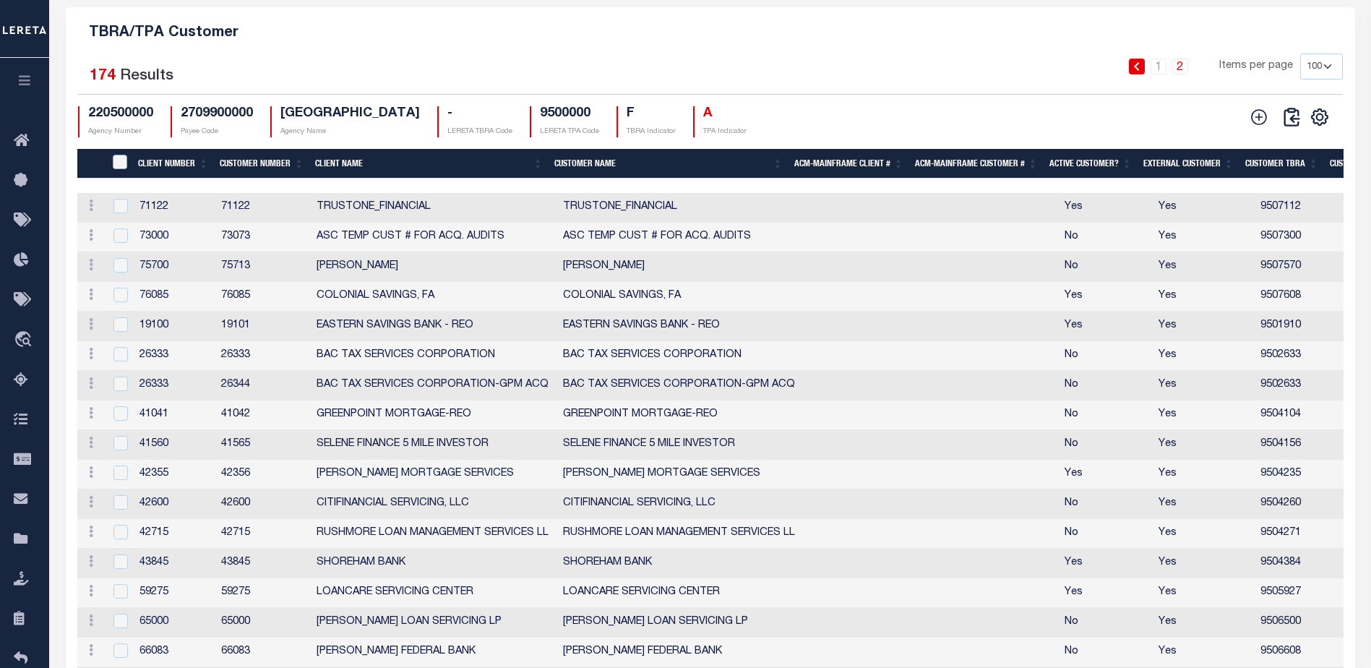
click at [124, 168] on input "CustomerPayeeID" at bounding box center [120, 162] width 14 height 14
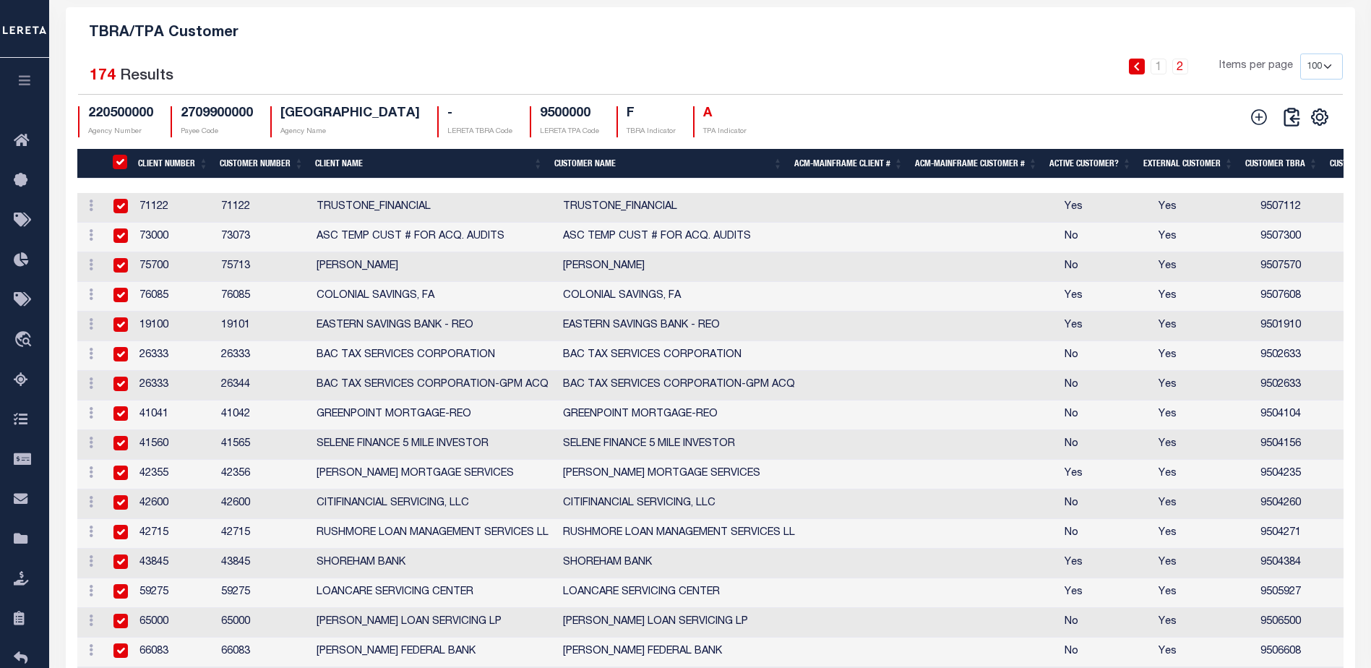
checkbox input "true"
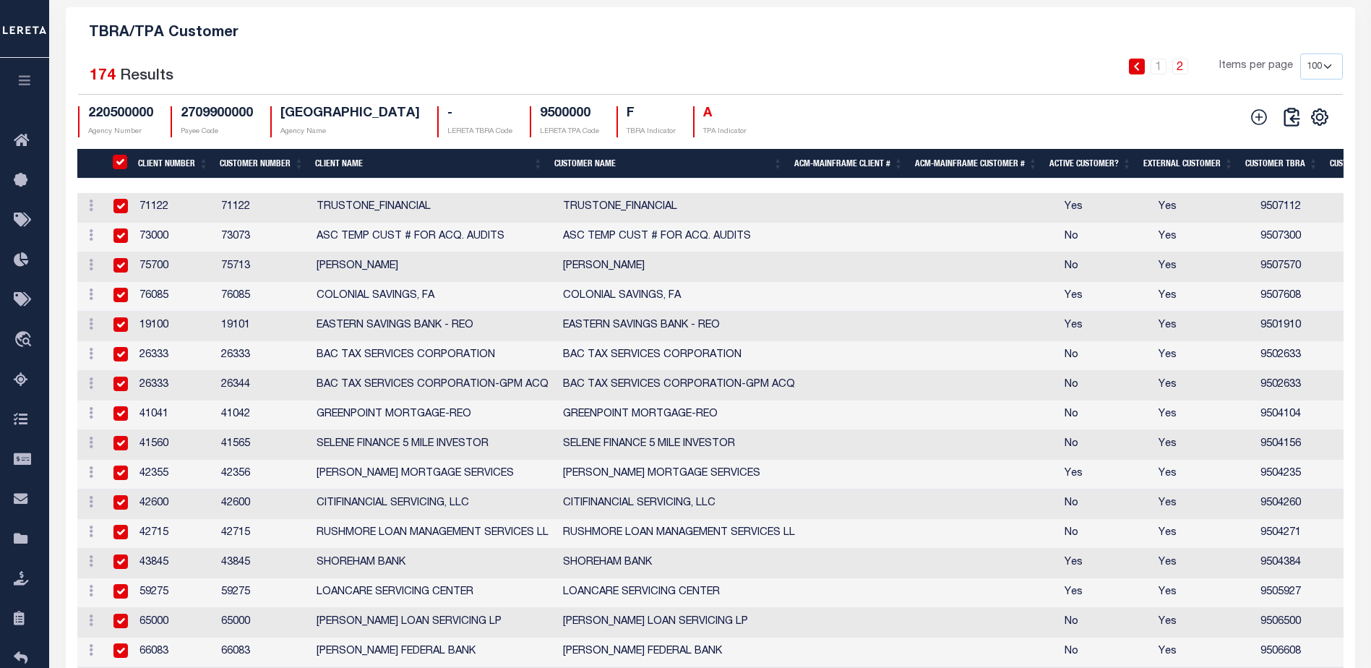
checkbox input "true"
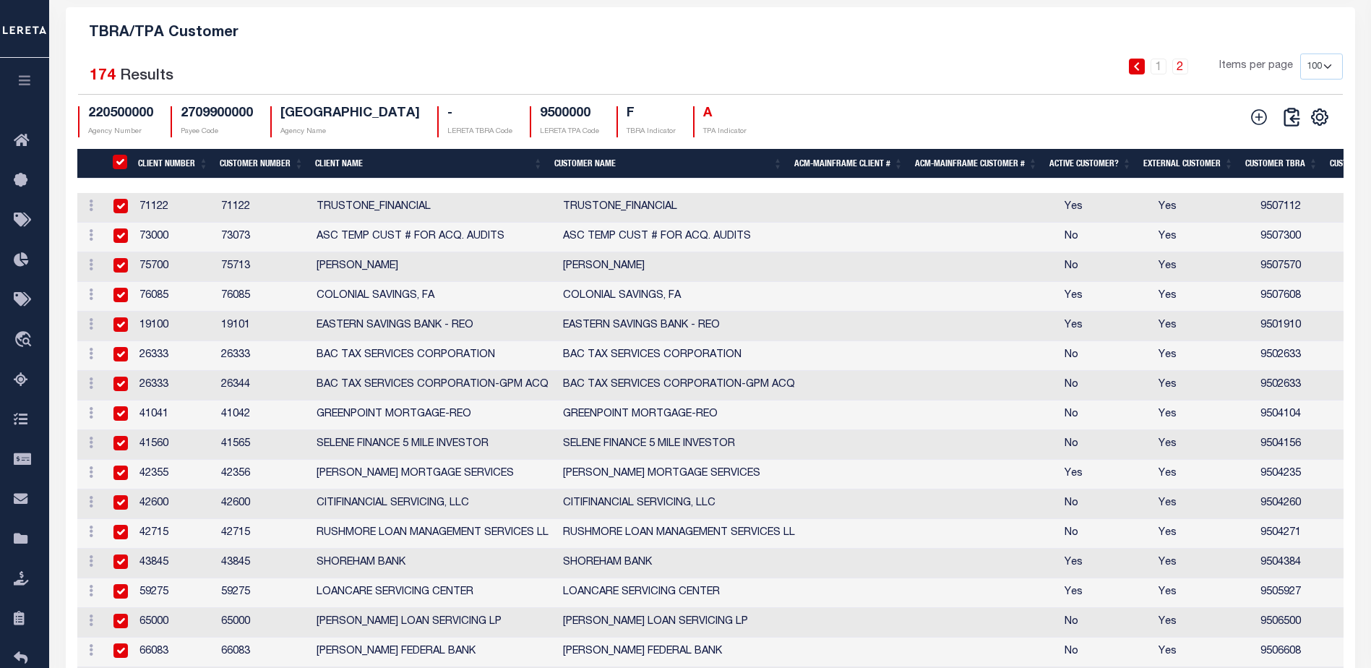
checkbox input "true"
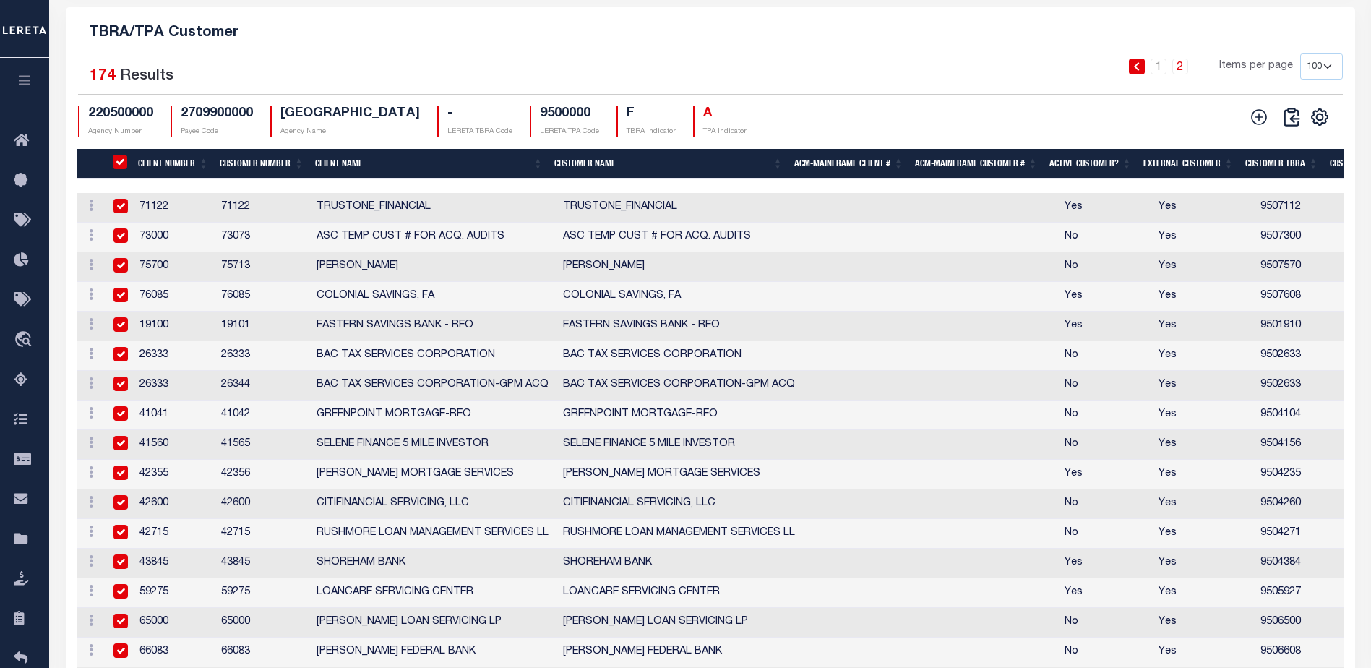
checkbox input "true"
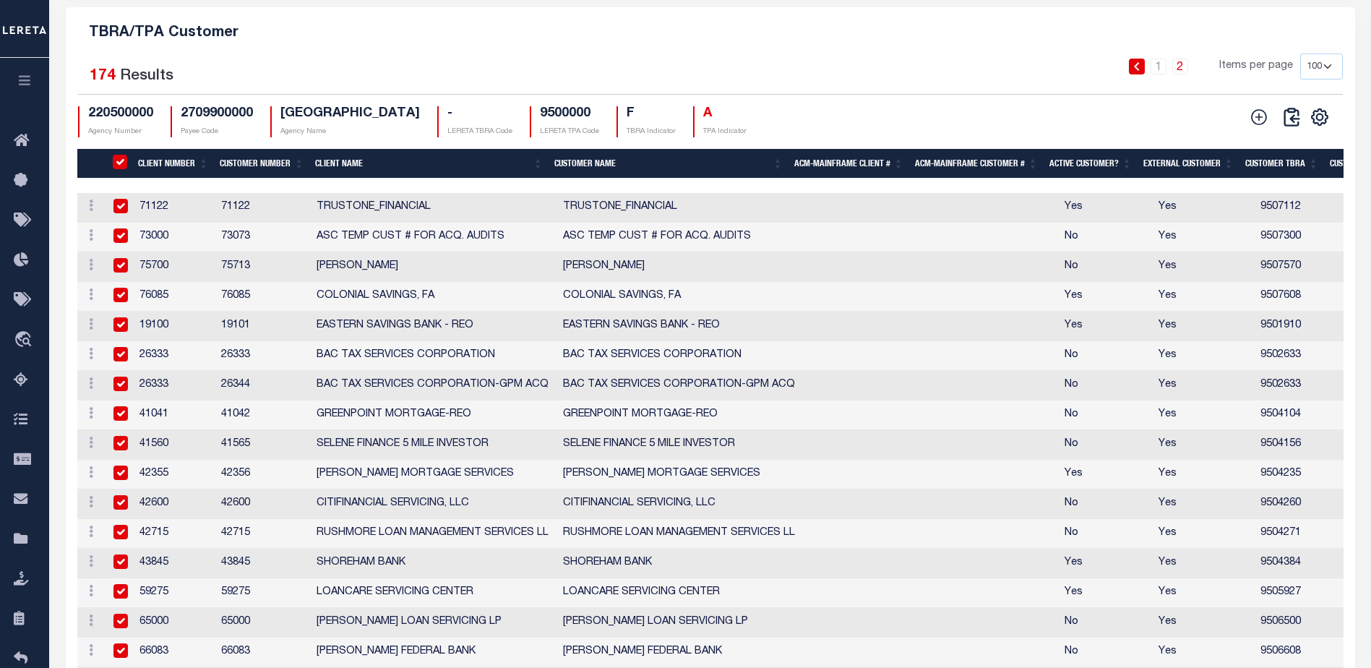
checkbox input "true"
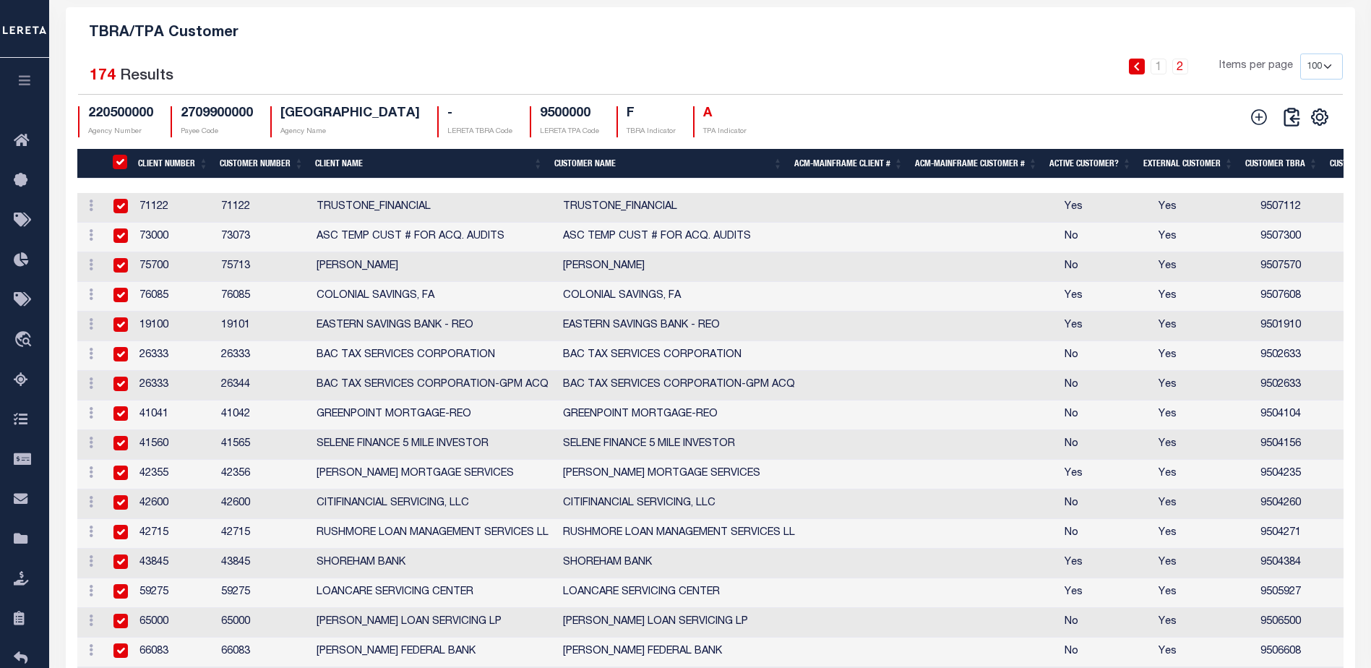
checkbox input "true"
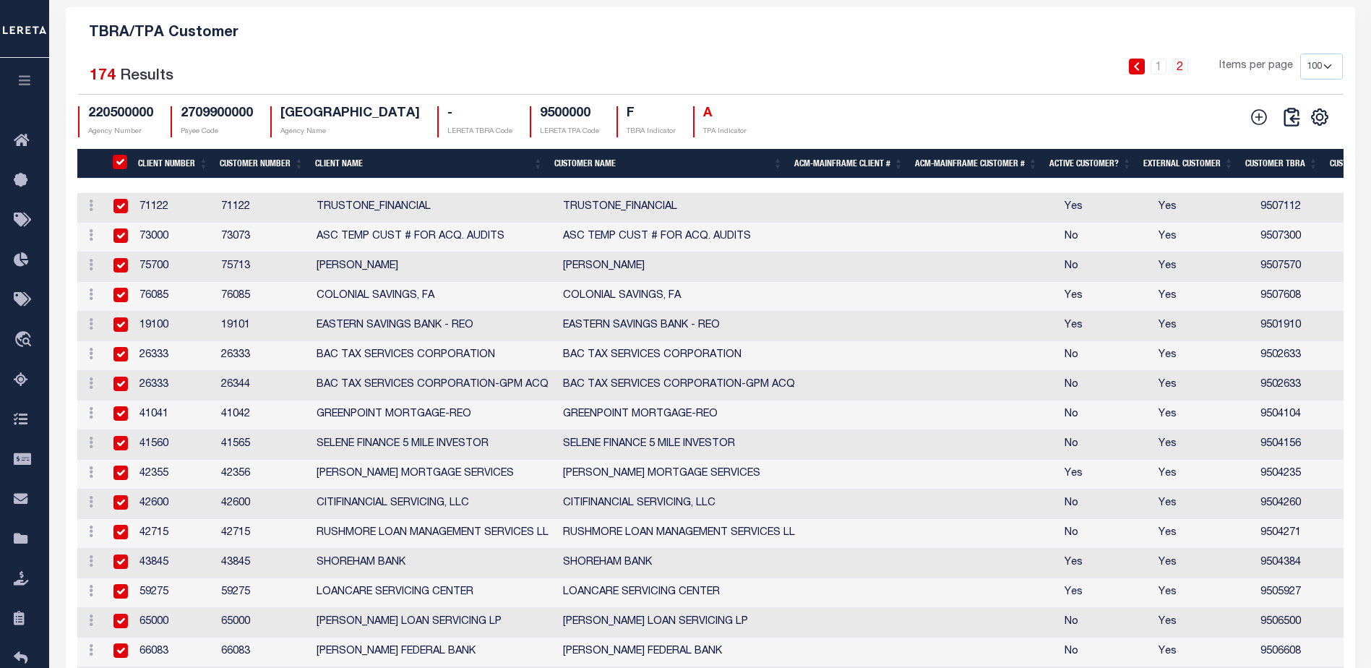
checkbox input "true"
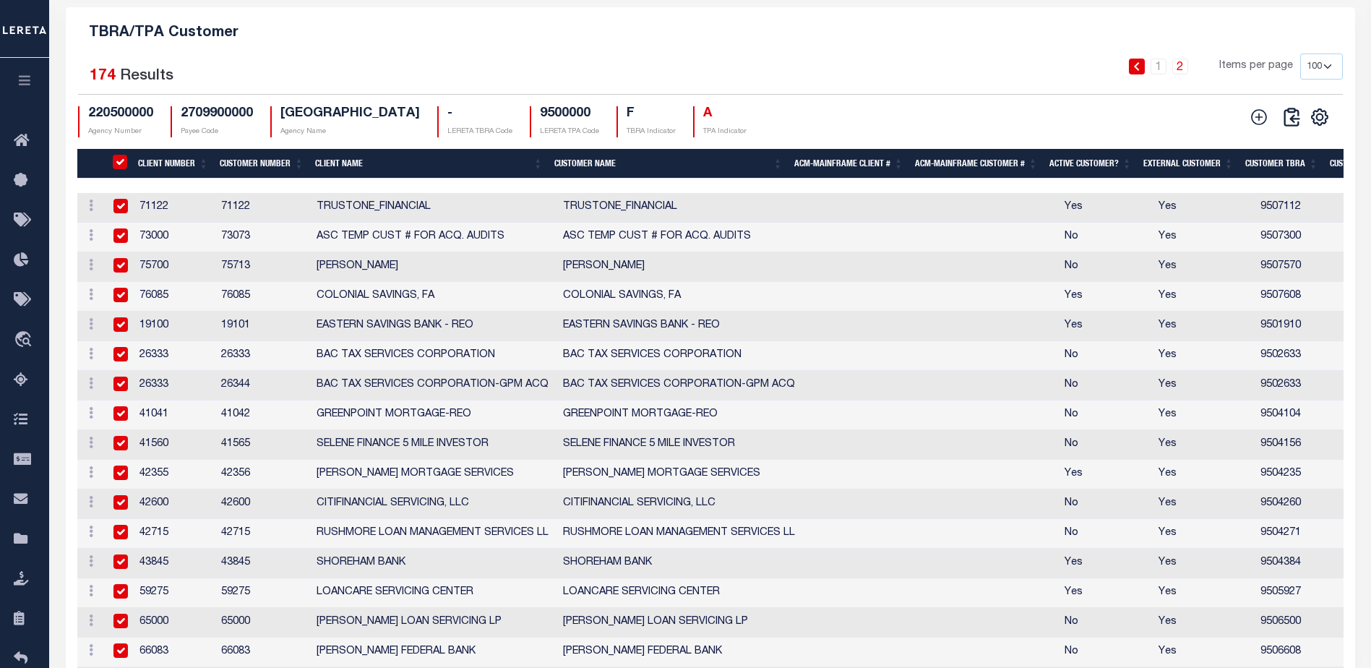
checkbox input "true"
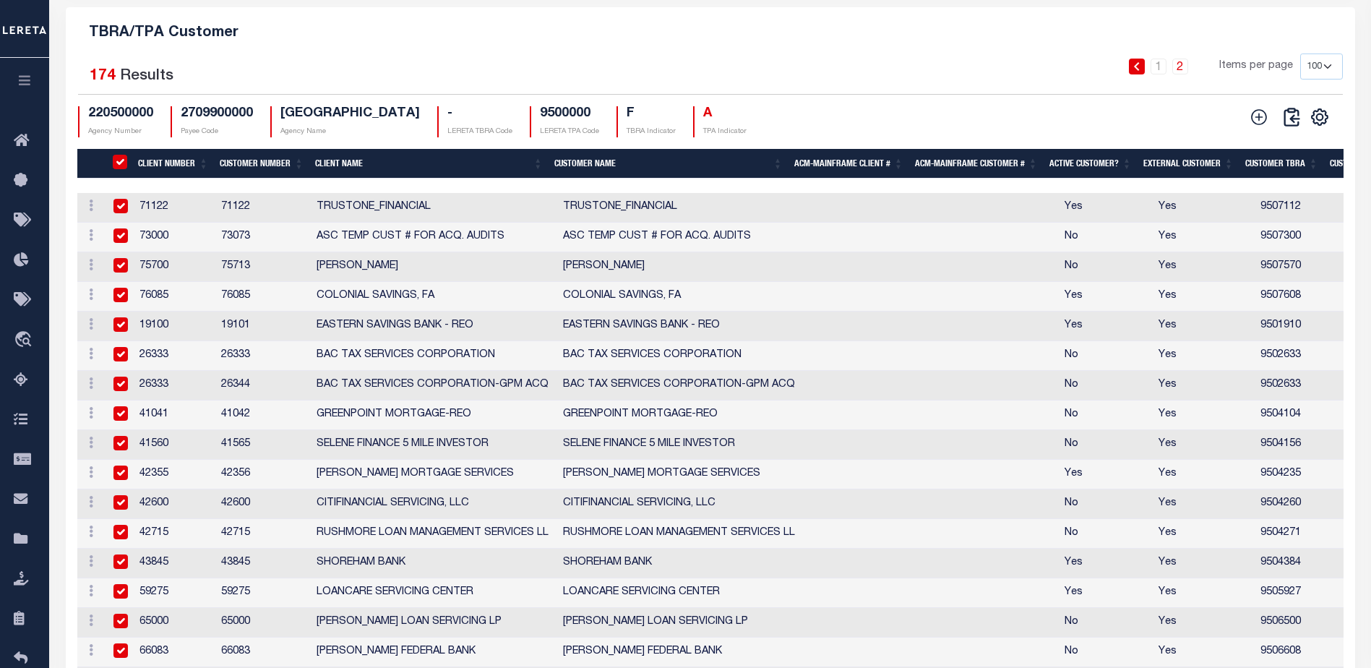
checkbox input "true"
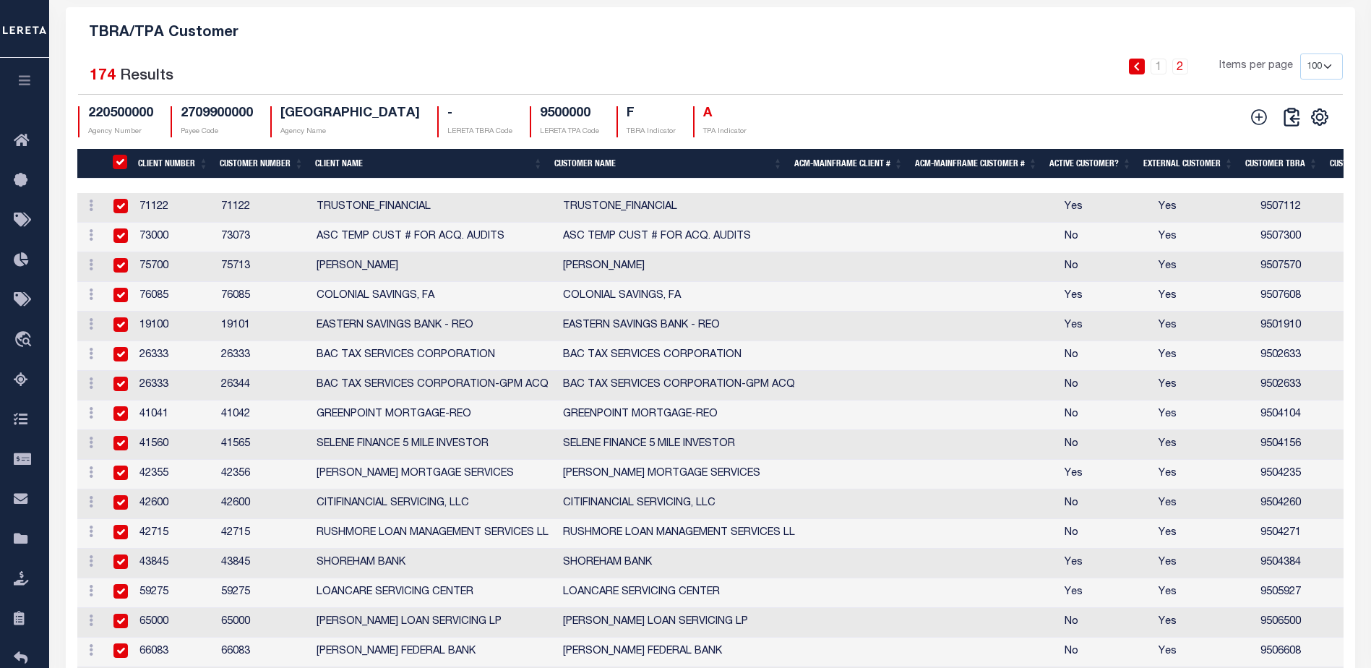
checkbox input "true"
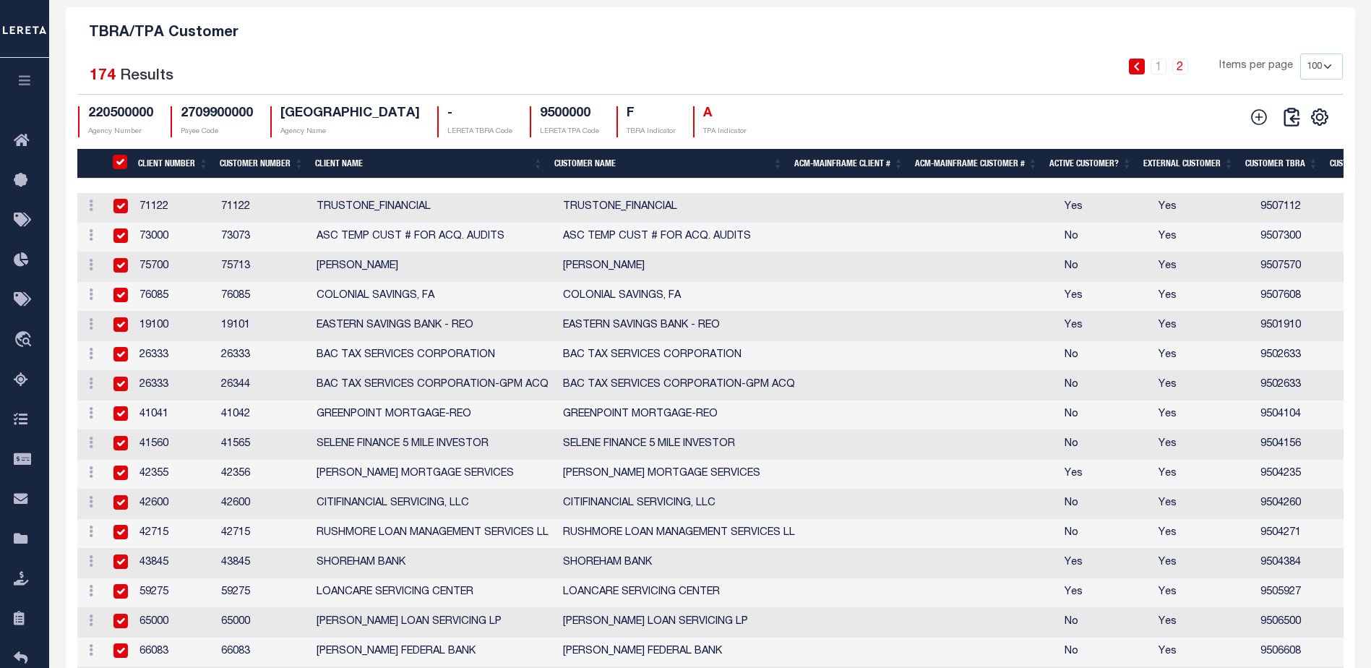
checkbox input "true"
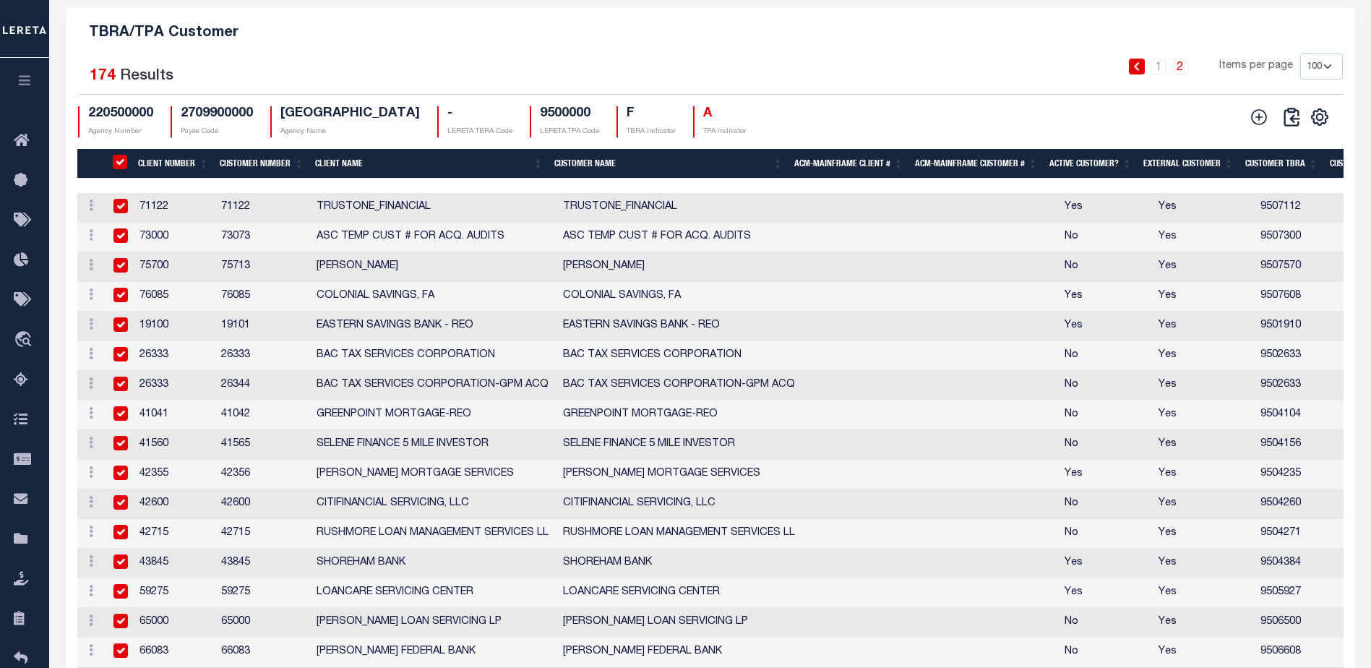
checkbox input "true"
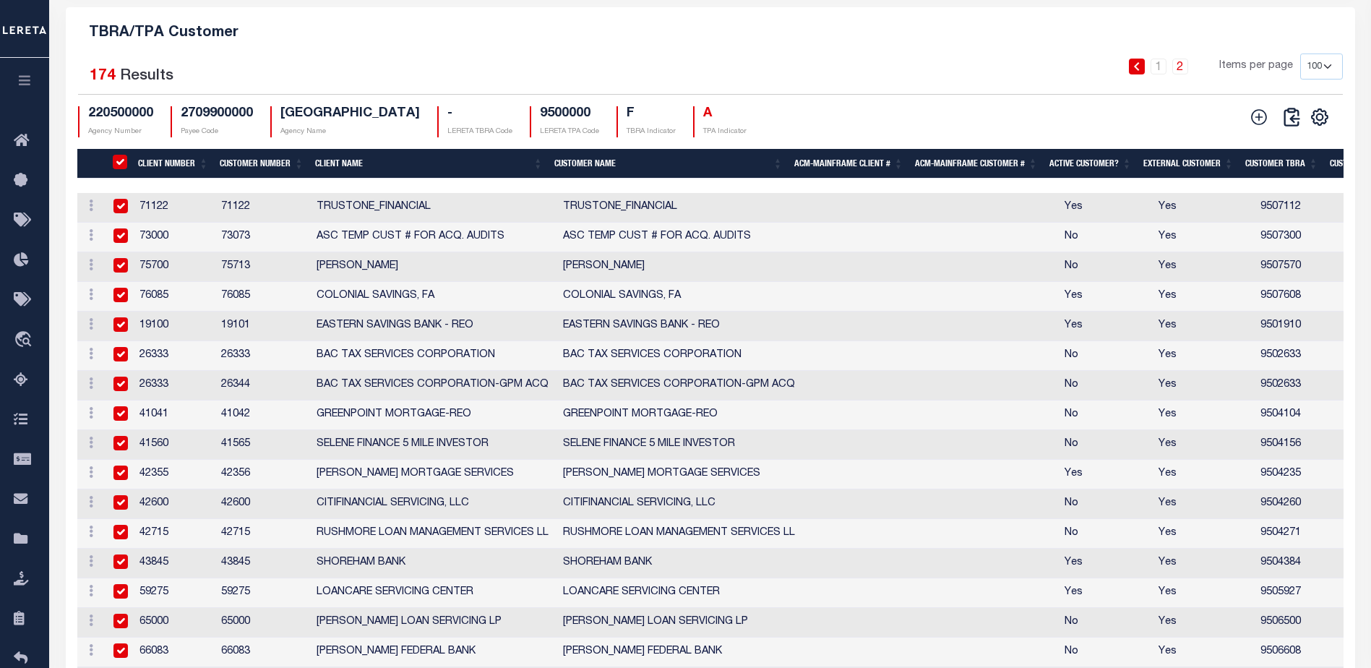
checkbox input "true"
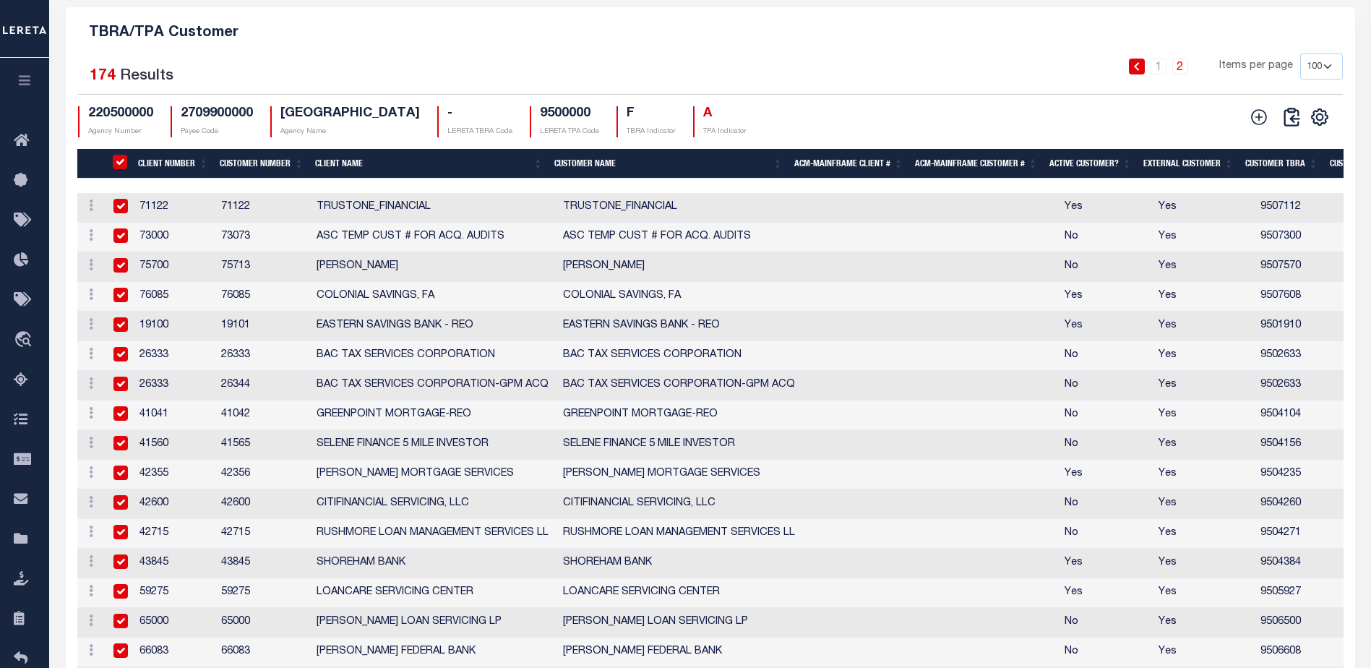
checkbox input "true"
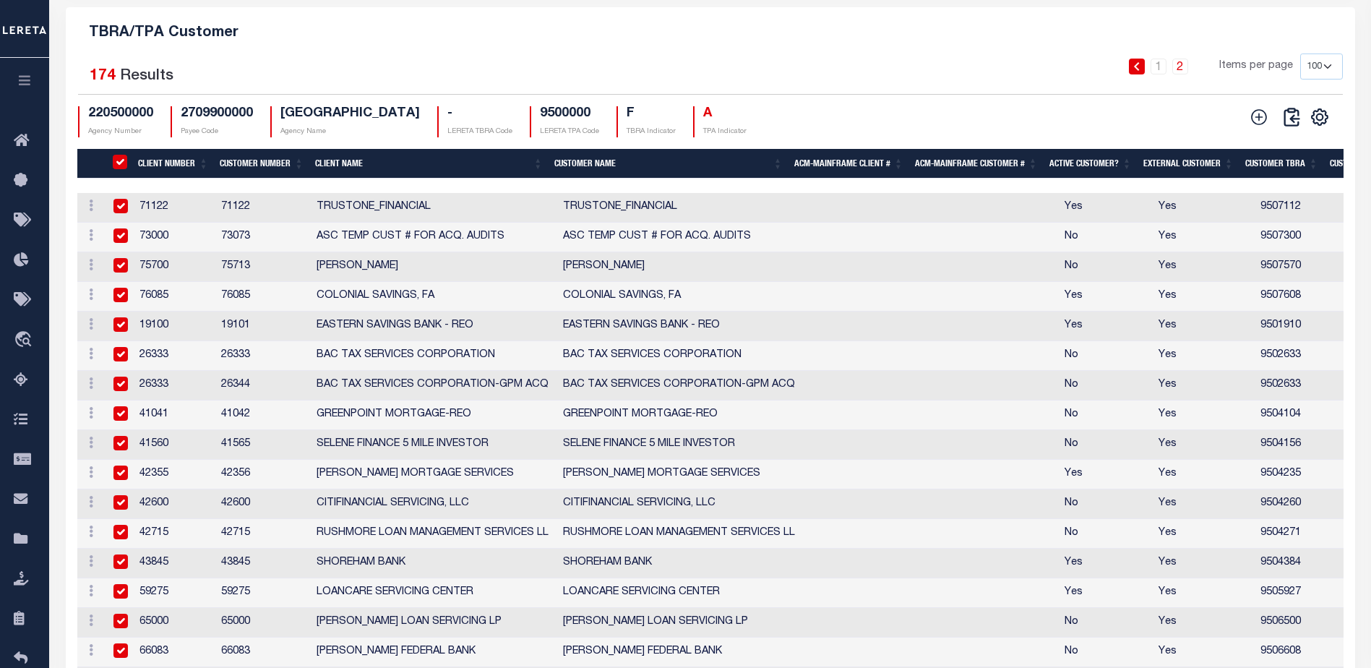
checkbox input "true"
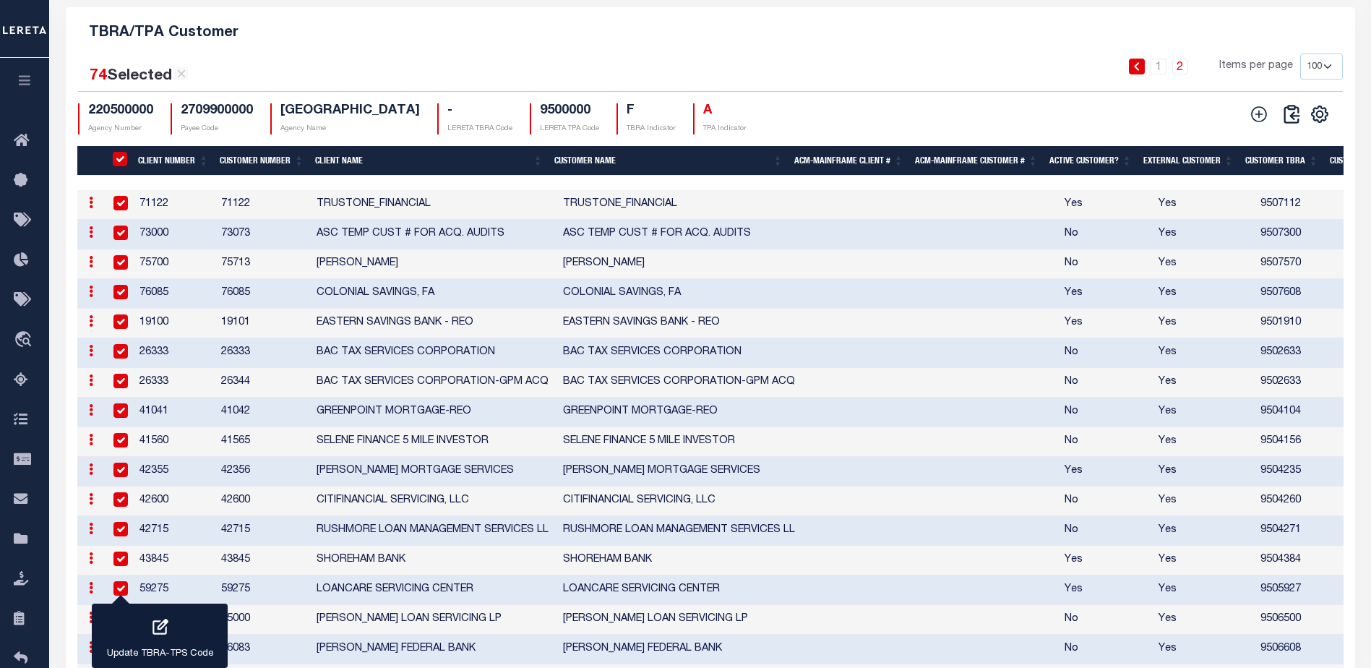
click at [171, 162] on th "Client Number" at bounding box center [173, 161] width 82 height 30
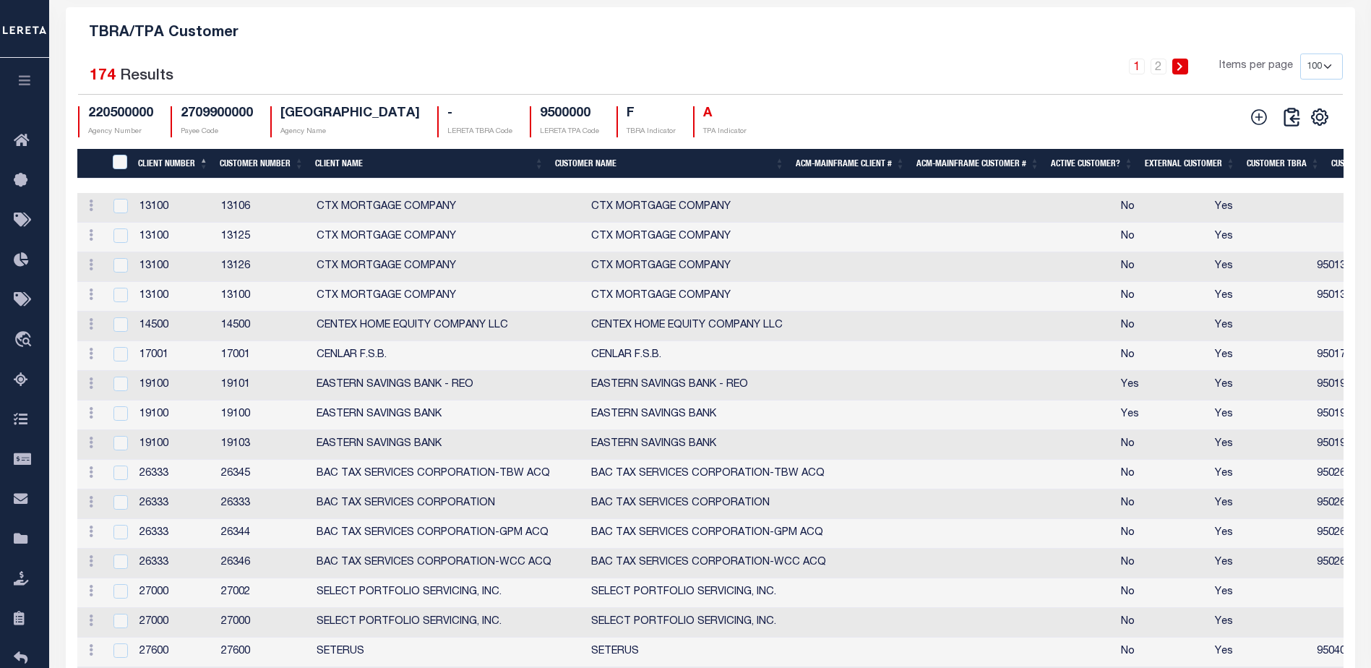
click at [129, 162] on div "CustomerPayeeID" at bounding box center [120, 163] width 23 height 16
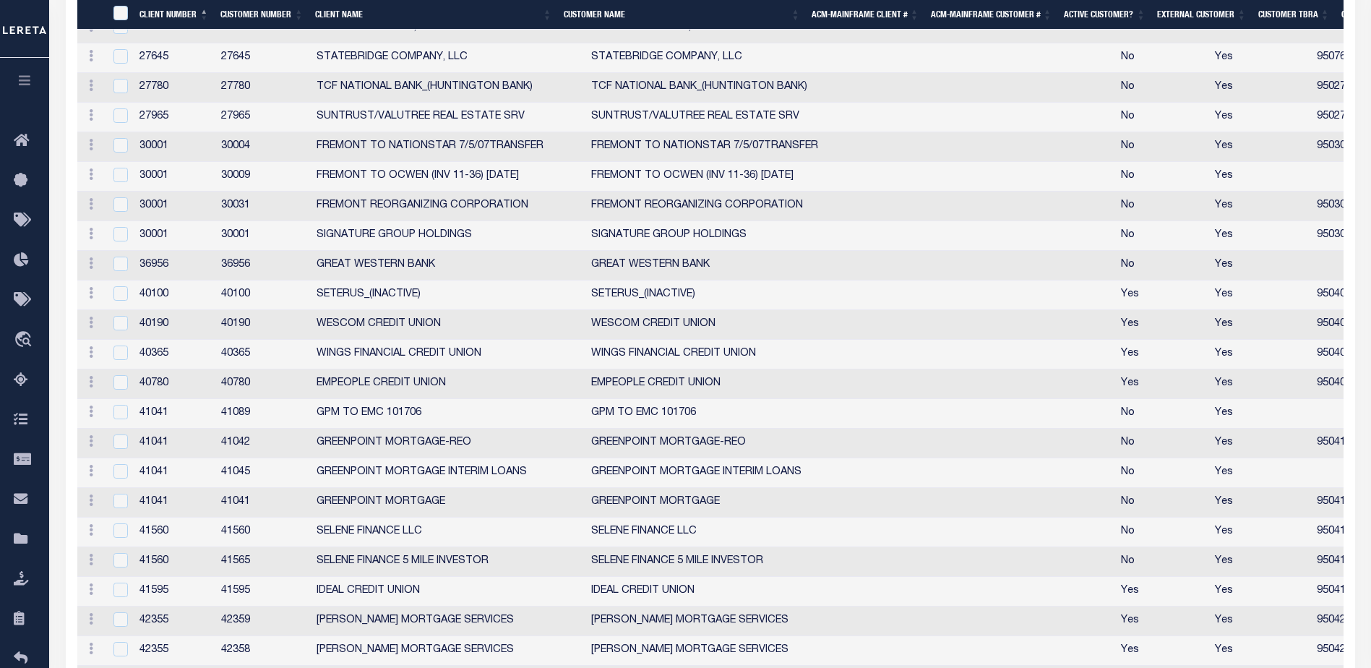
scroll to position [2373, 0]
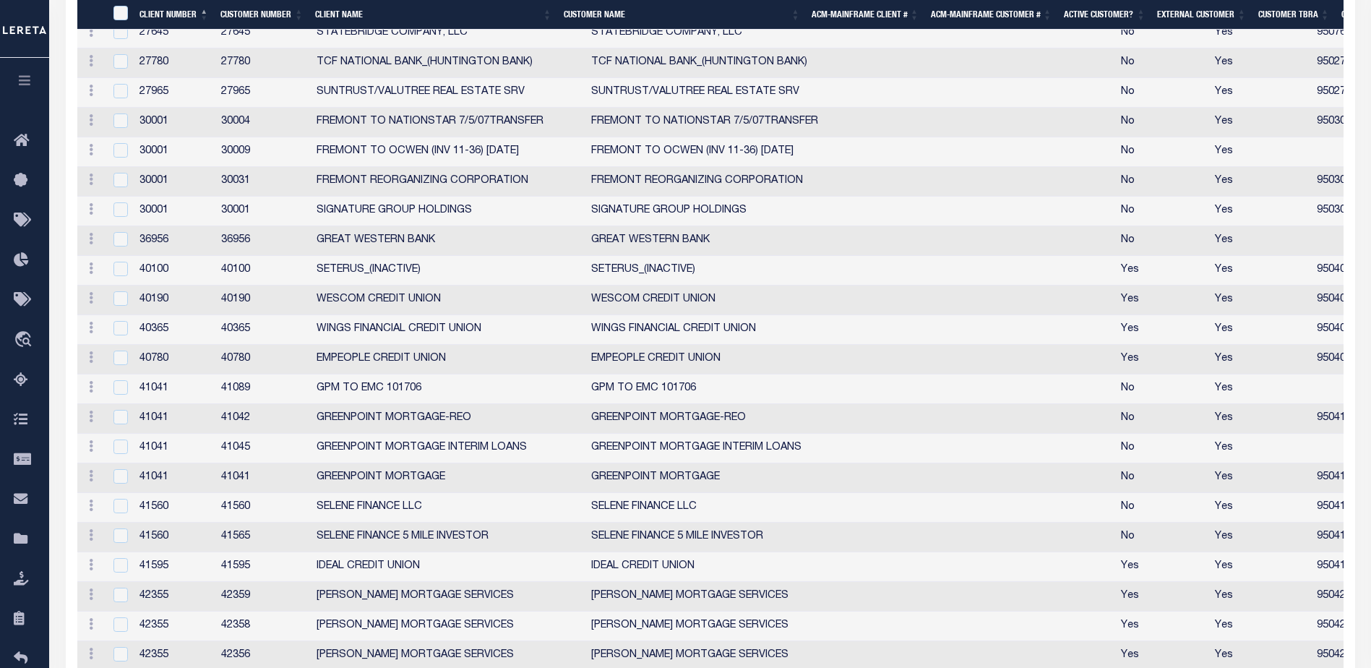
click at [421, 7] on th "Client Name" at bounding box center [433, 15] width 249 height 30
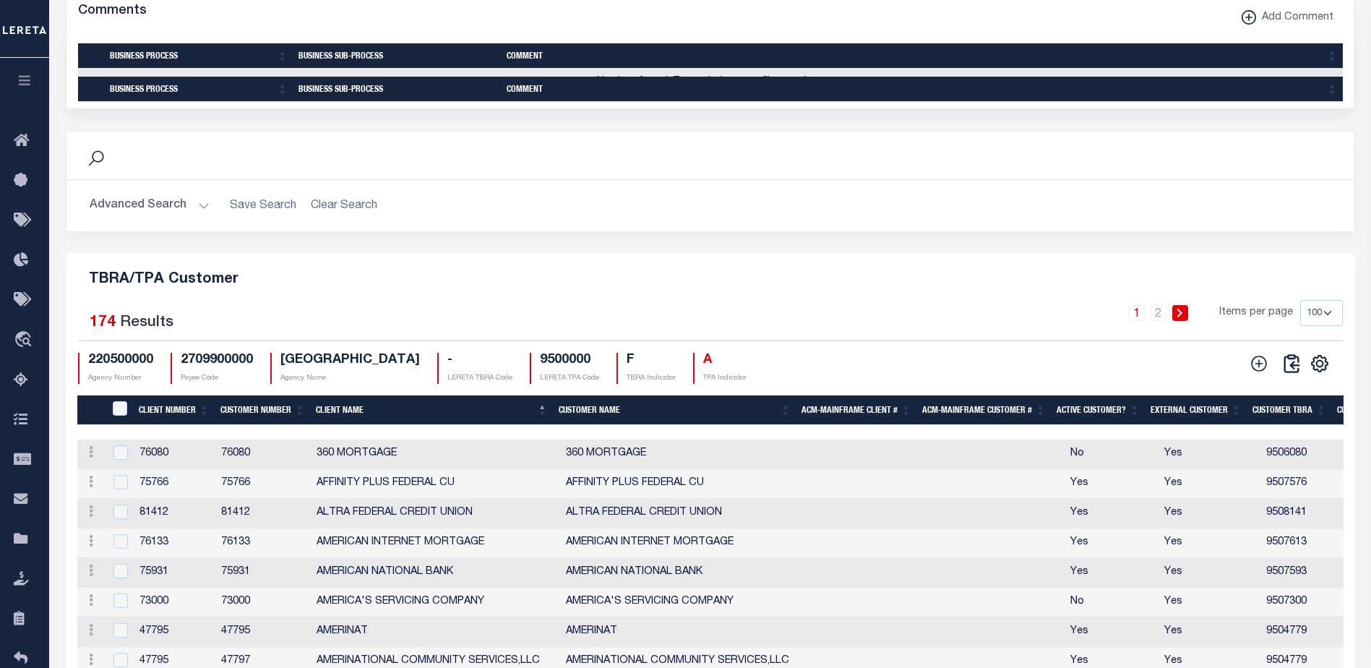
scroll to position [1524, 0]
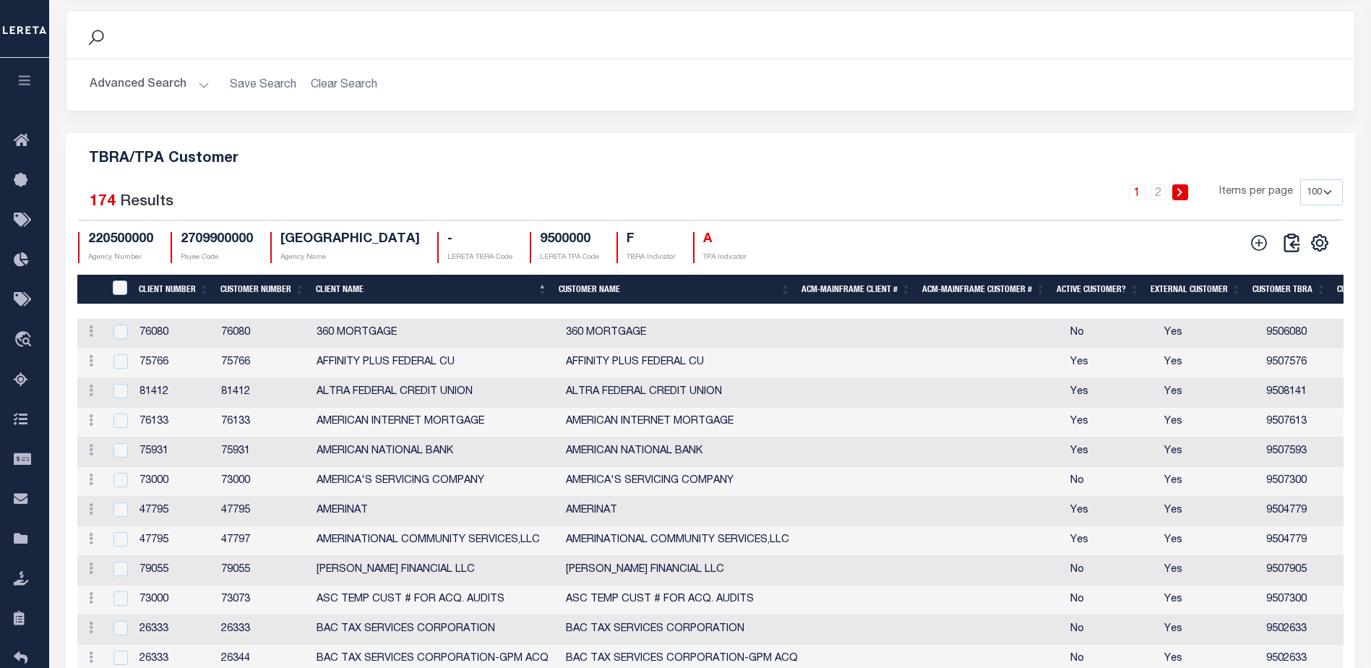
click at [1320, 293] on th "Customer TBRA" at bounding box center [1289, 290] width 85 height 30
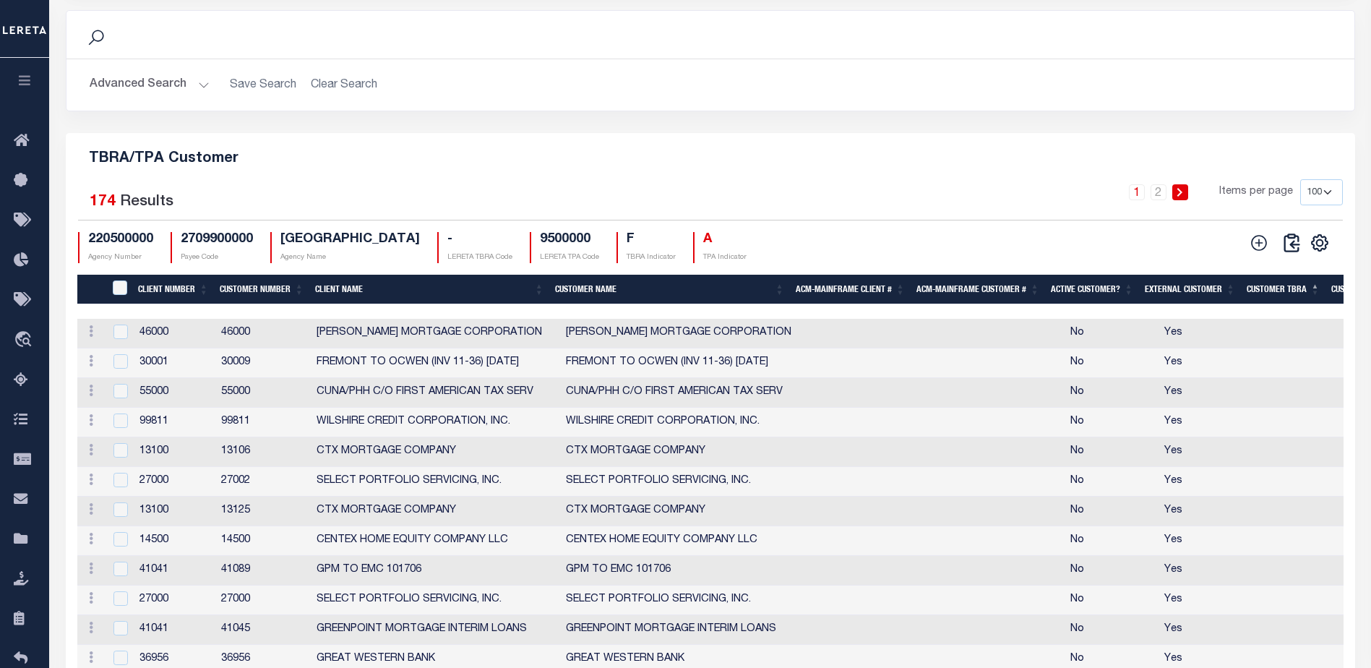
scroll to position [1572, 0]
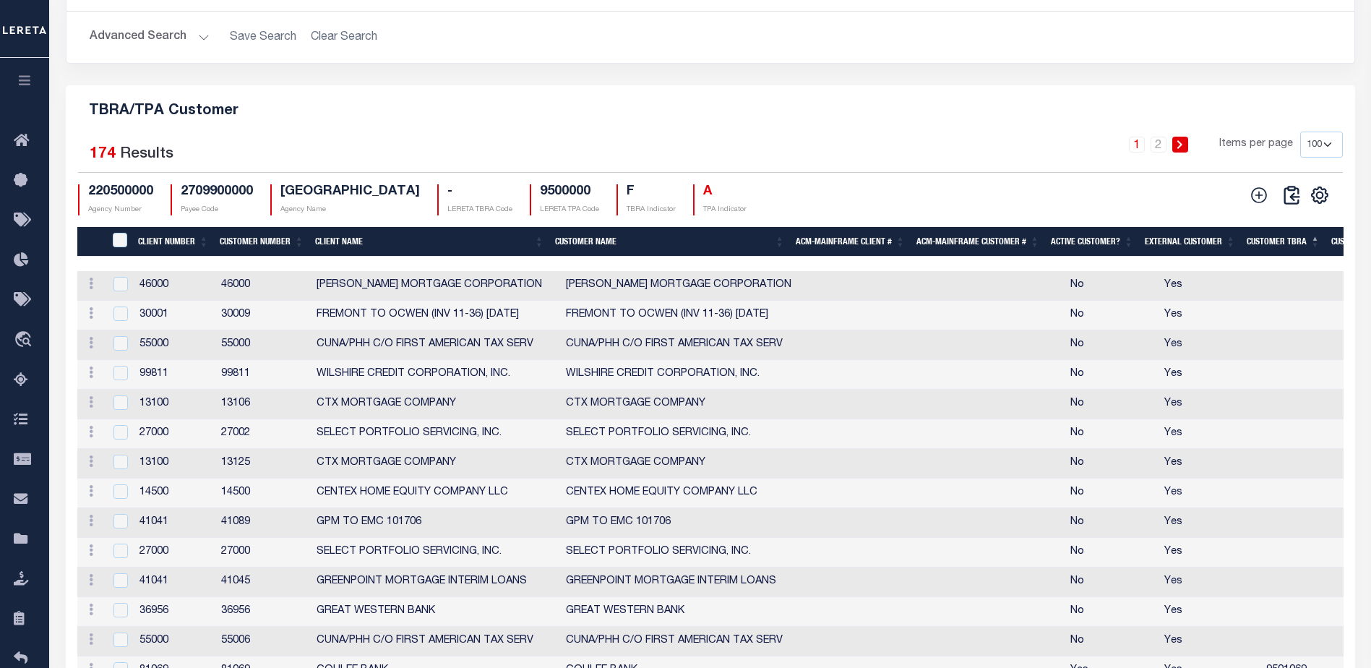
click at [833, 267] on div at bounding box center [710, 264] width 1266 height 14
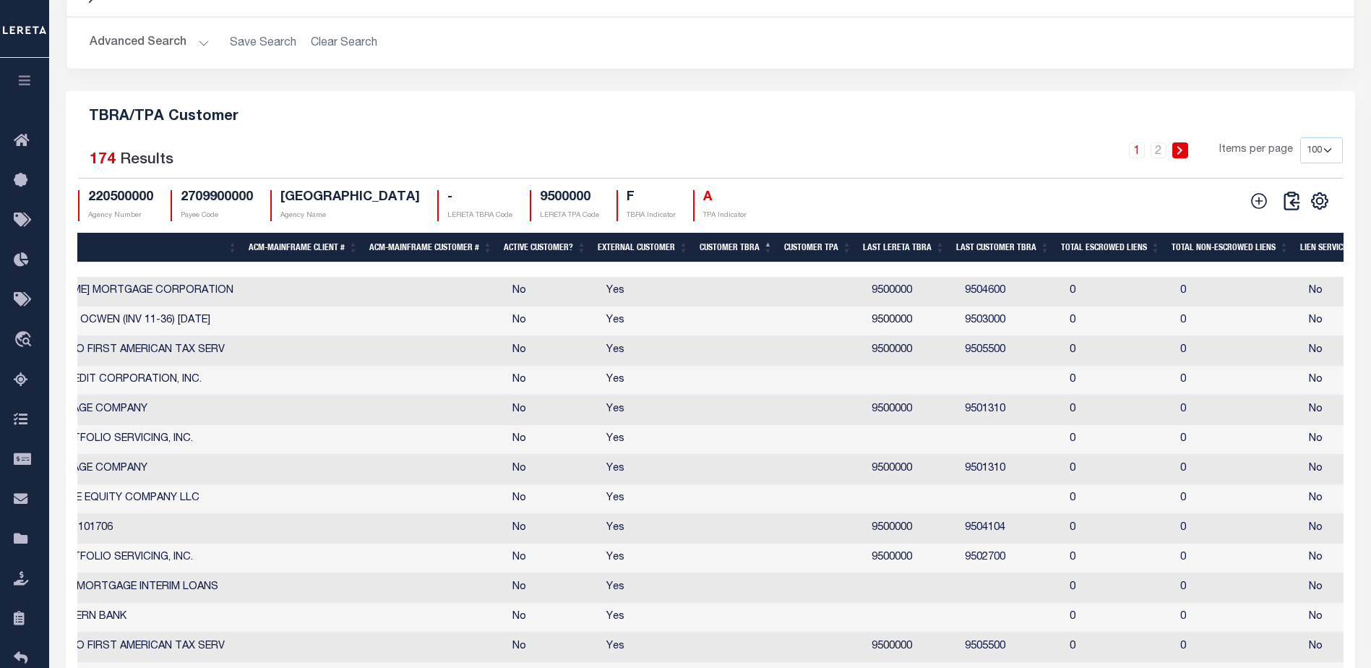
scroll to position [0, 530]
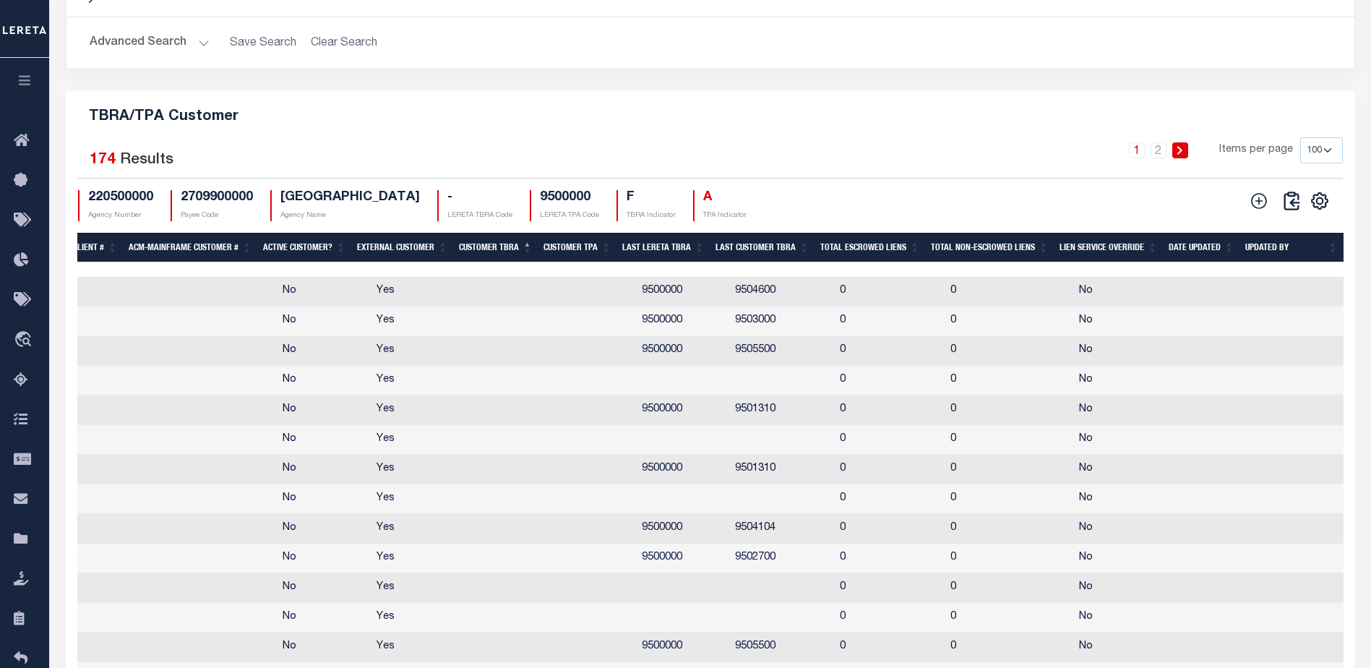
click at [729, 389] on td at bounding box center [781, 381] width 105 height 30
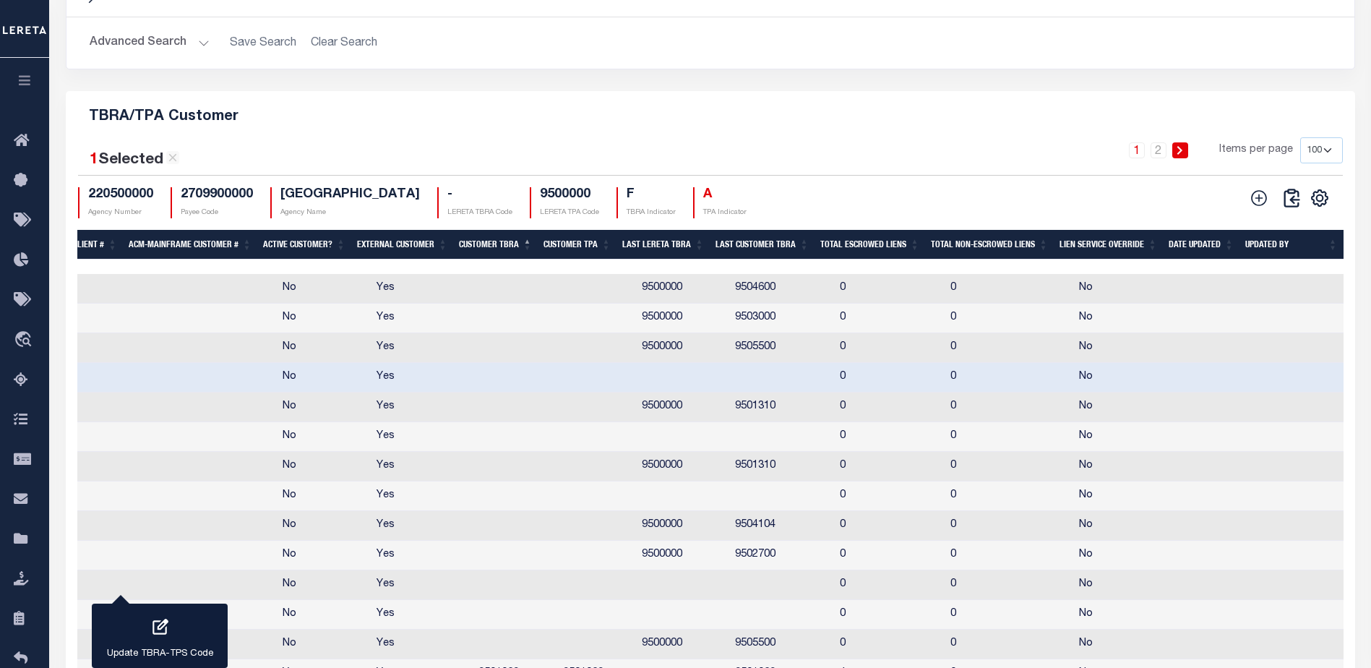
click at [606, 389] on td at bounding box center [596, 378] width 79 height 30
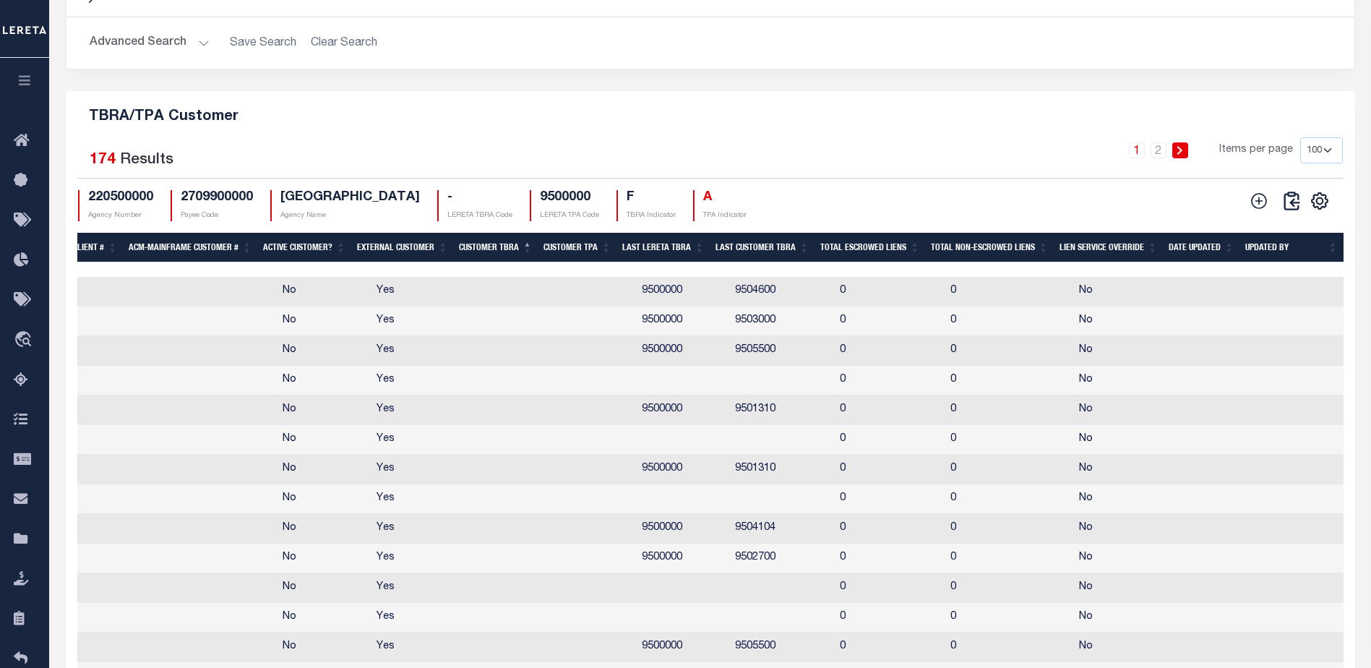
click at [636, 386] on td at bounding box center [682, 381] width 93 height 30
checkbox input "true"
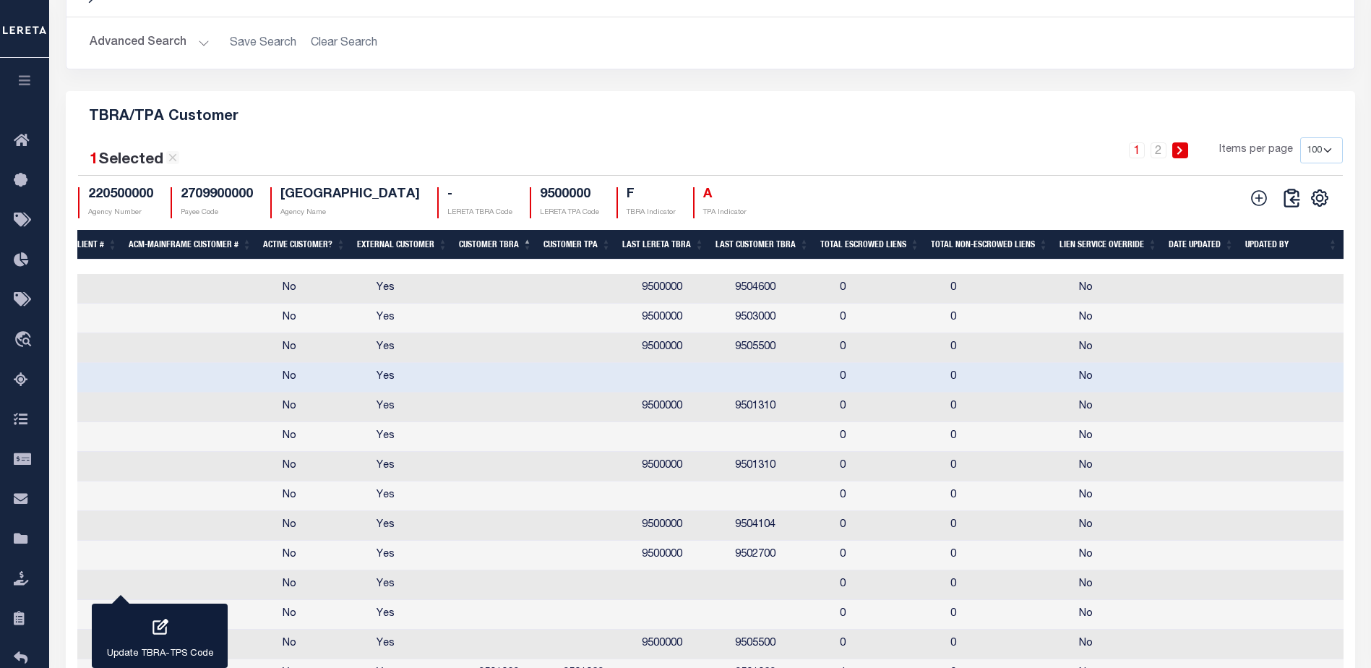
drag, startPoint x: 592, startPoint y: 356, endPoint x: 508, endPoint y: 310, distance: 95.7
drag, startPoint x: 508, startPoint y: 310, endPoint x: 807, endPoint y: 450, distance: 329.8
click at [807, 450] on td at bounding box center [781, 437] width 105 height 30
checkbox input "true"
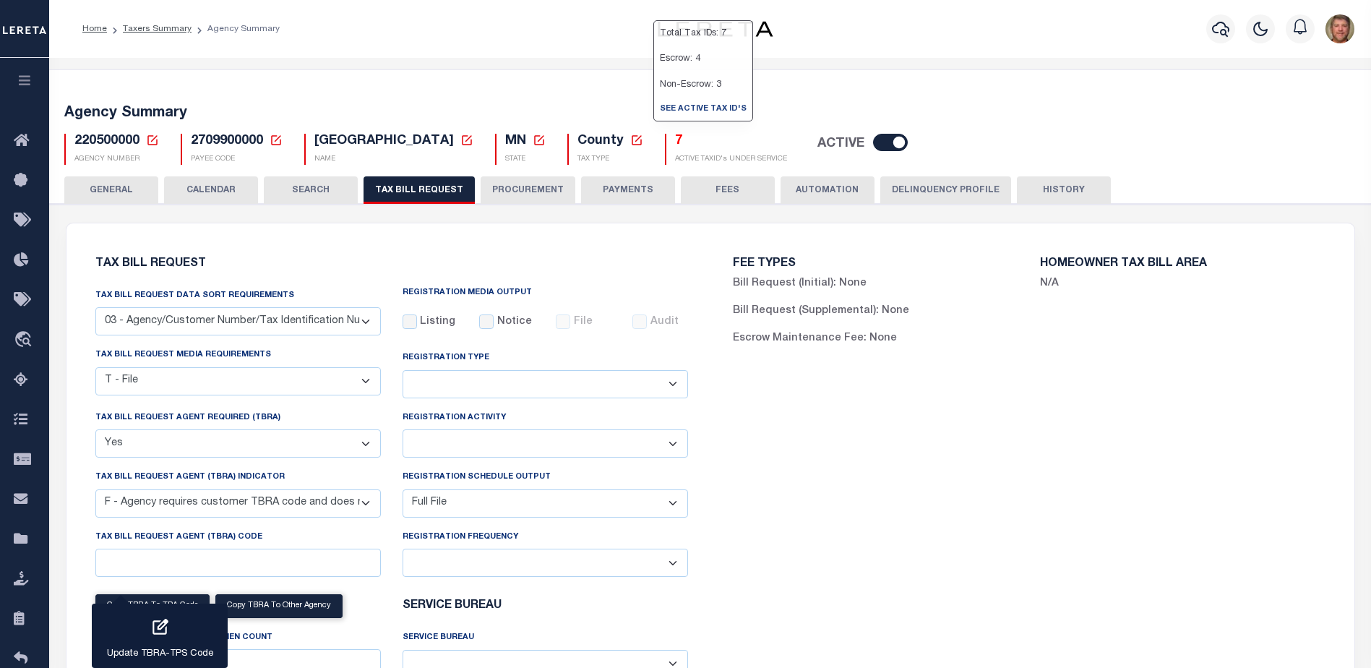
click at [675, 143] on h5 "7" at bounding box center [731, 142] width 112 height 16
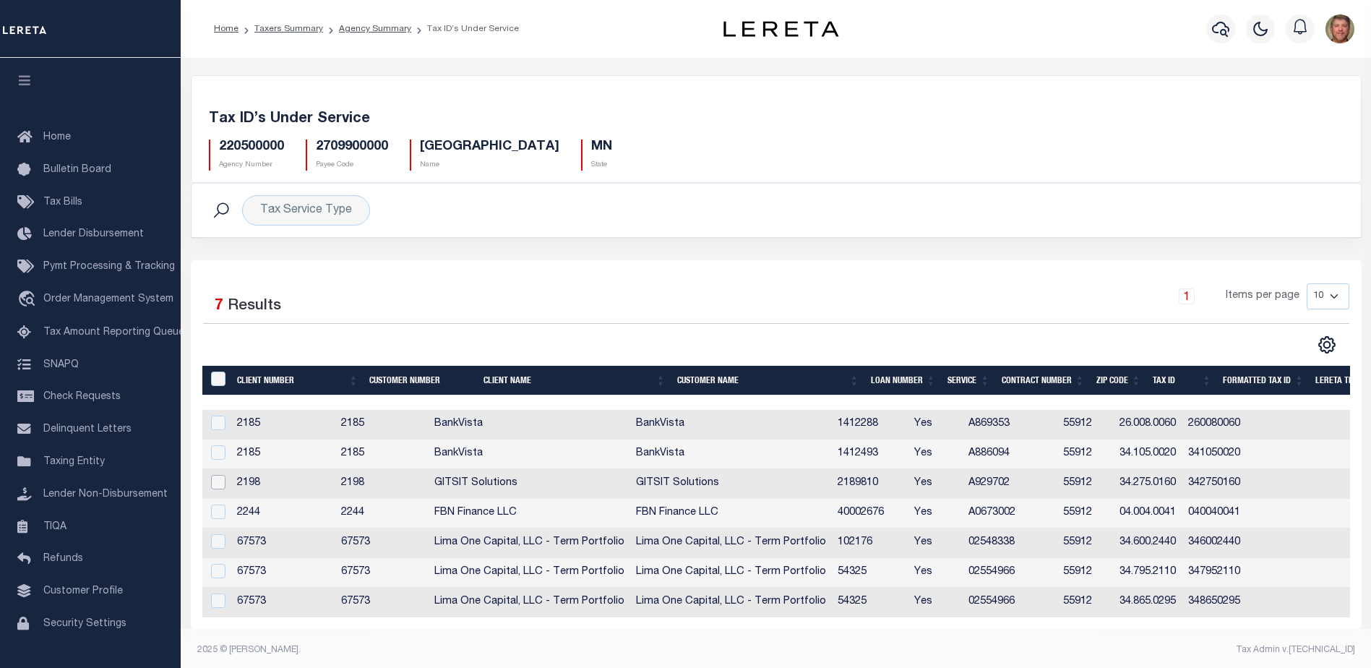
click at [216, 485] on input "checkbox" at bounding box center [218, 482] width 14 height 14
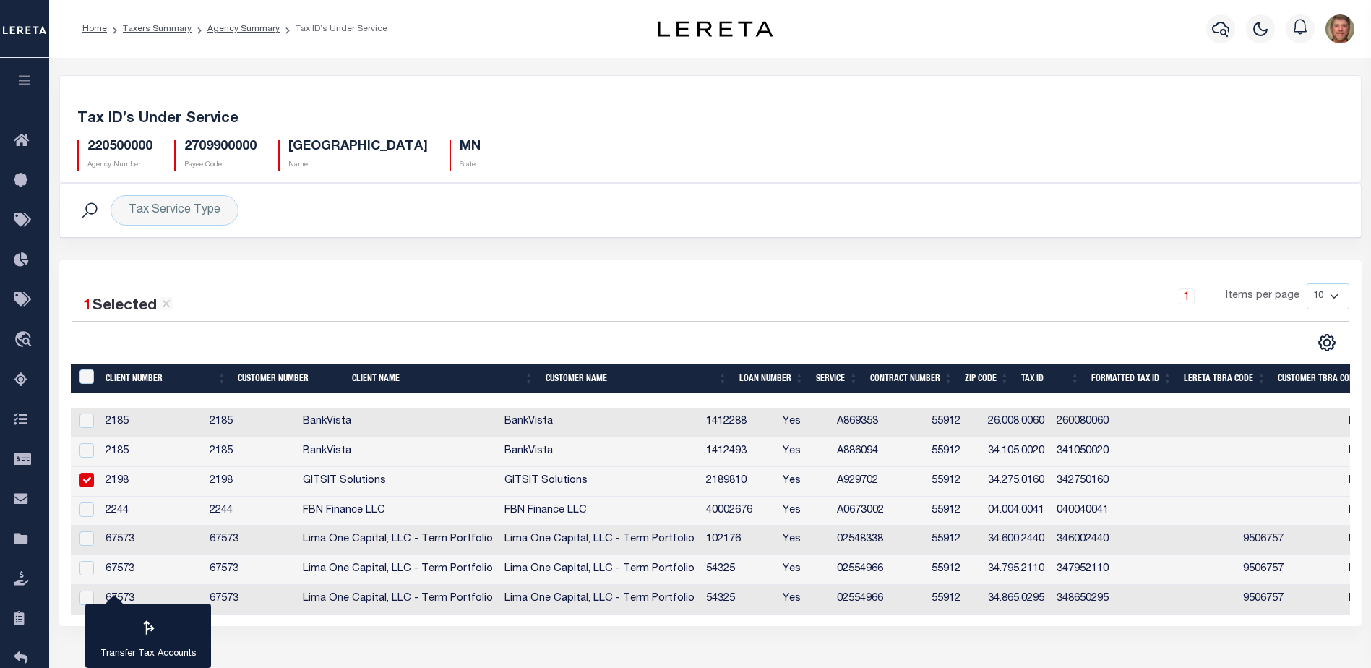
click at [402, 482] on td "GITSIT Solutions" at bounding box center [398, 482] width 202 height 30
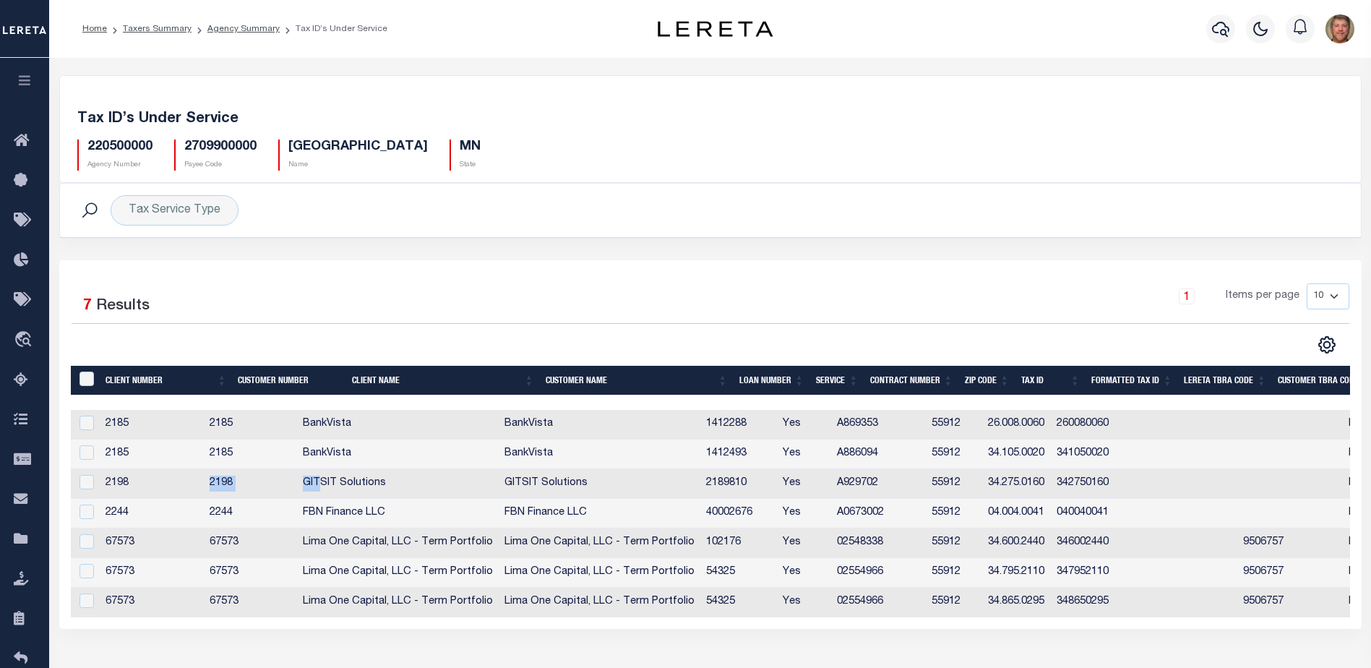
drag, startPoint x: 236, startPoint y: 483, endPoint x: 369, endPoint y: 486, distance: 133.0
click at [371, 486] on tr "2198 2198 GITSIT Solutions GITSIT Solutions 2189810 Yes A929702 55912 34.275.01…" at bounding box center [920, 484] width 1698 height 30
click at [245, 482] on td "2198" at bounding box center [250, 484] width 93 height 30
checkbox input "true"
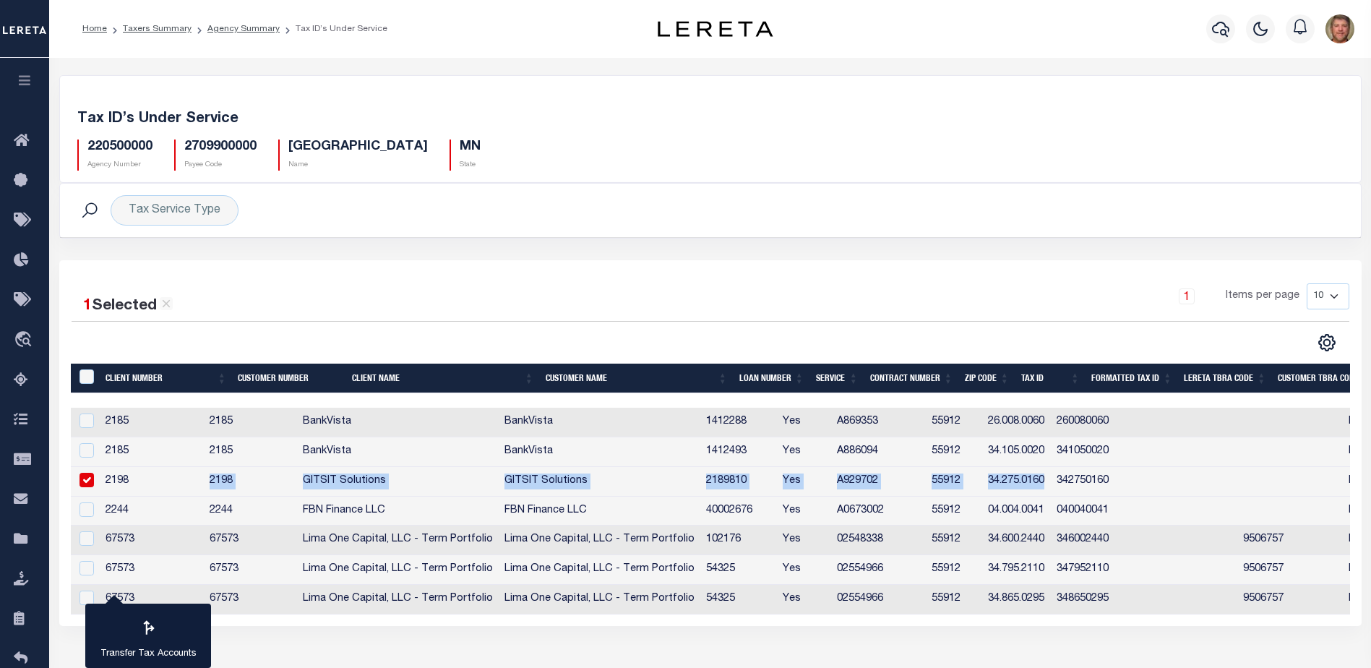
drag, startPoint x: 240, startPoint y: 481, endPoint x: 1082, endPoint y: 483, distance: 842.0
click at [1082, 483] on tr "2198 2198 GITSIT Solutions GITSIT Solutions 2189810 Yes A929702 55912 34.275.01…" at bounding box center [920, 482] width 1698 height 30
copy tr "2198 GITSIT Solutions GITSIT Solutions 2189810 Yes A929702 55912 34.275.0160"
drag, startPoint x: 1187, startPoint y: 442, endPoint x: 1179, endPoint y: 442, distance: 8.0
click at [1187, 442] on td at bounding box center [1190, 452] width 94 height 30
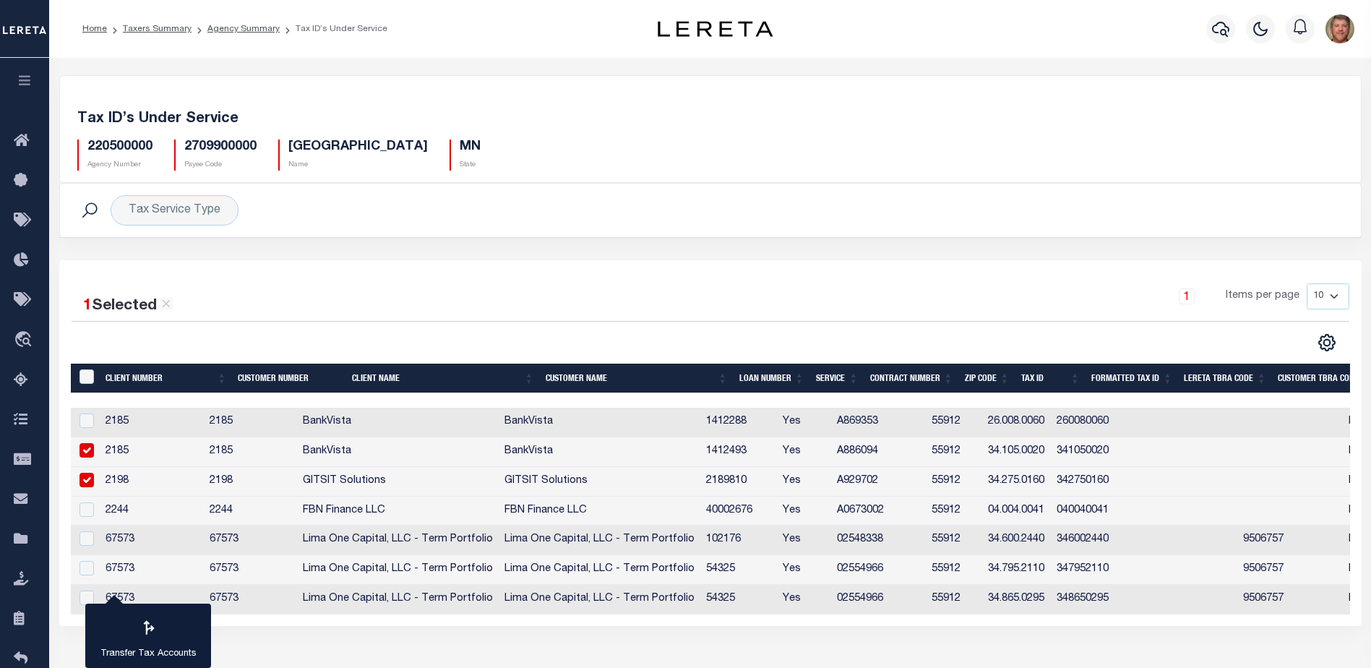
checkbox input "true"
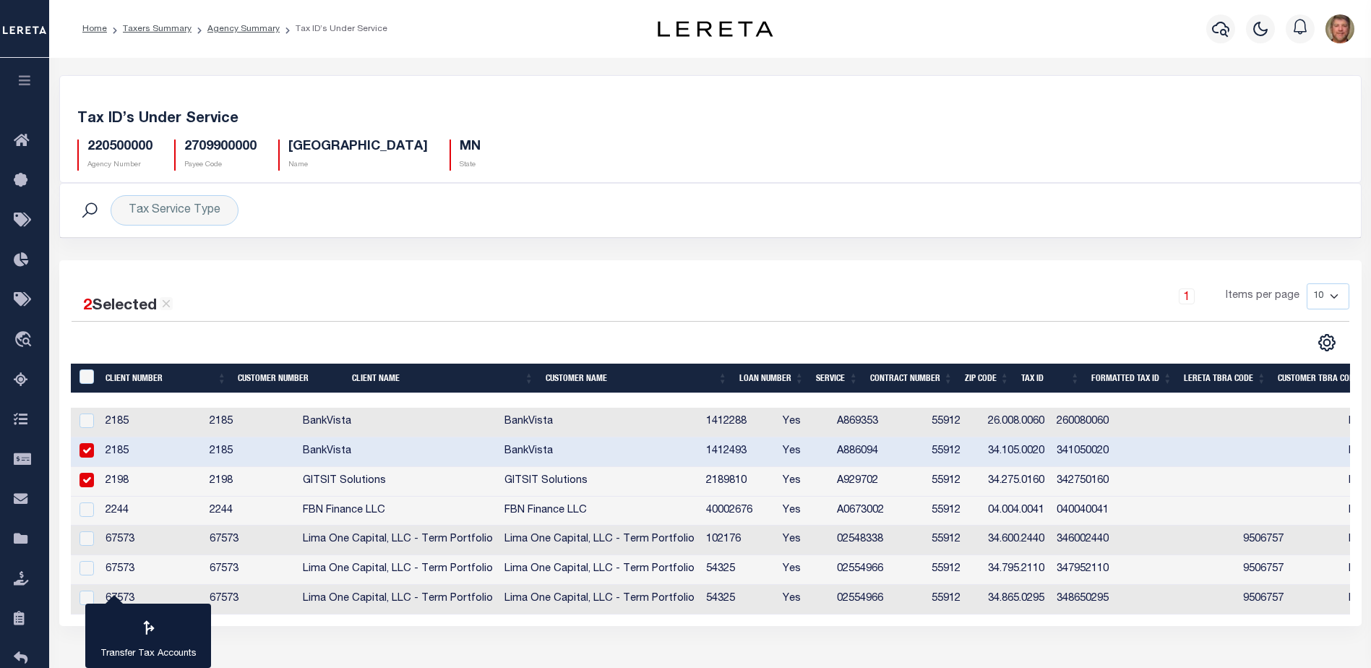
click at [756, 309] on div "1 Items per page 10 25 50 100" at bounding box center [872, 302] width 953 height 38
